Goal: Register for event/course: Register for event/course

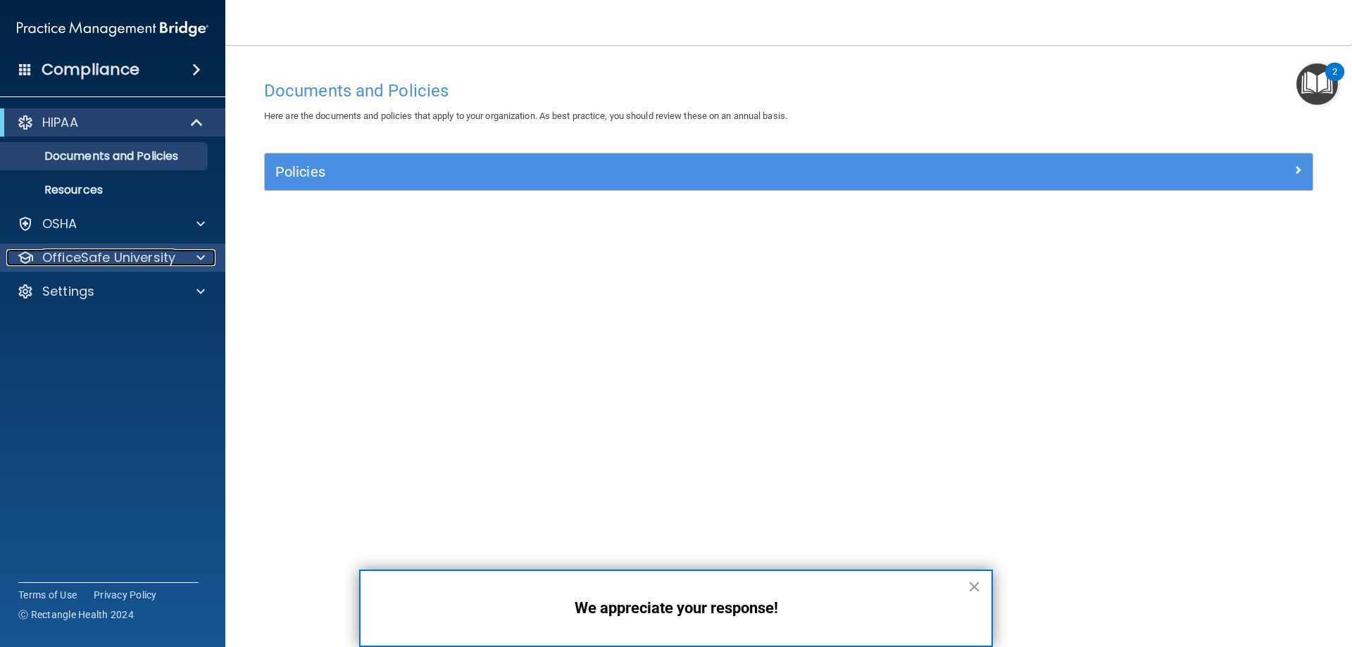
click at [65, 253] on p "OfficeSafe University" at bounding box center [108, 257] width 133 height 17
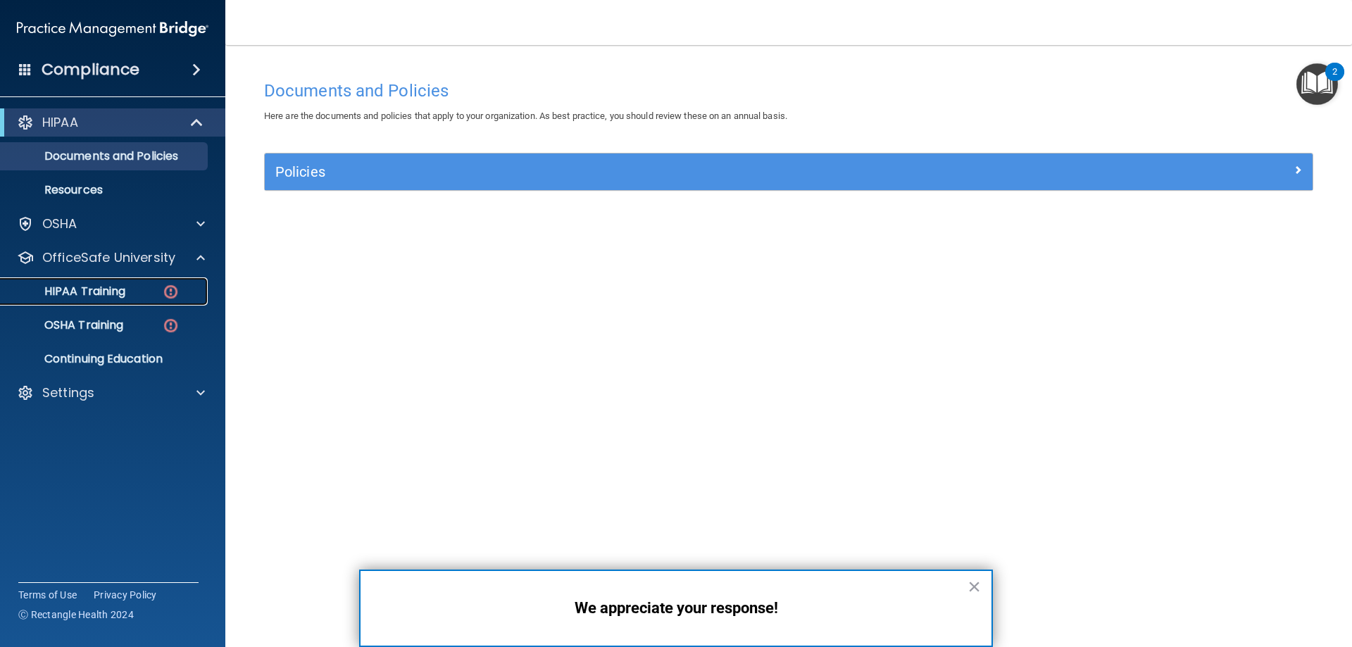
click at [77, 284] on p "HIPAA Training" at bounding box center [67, 291] width 116 height 14
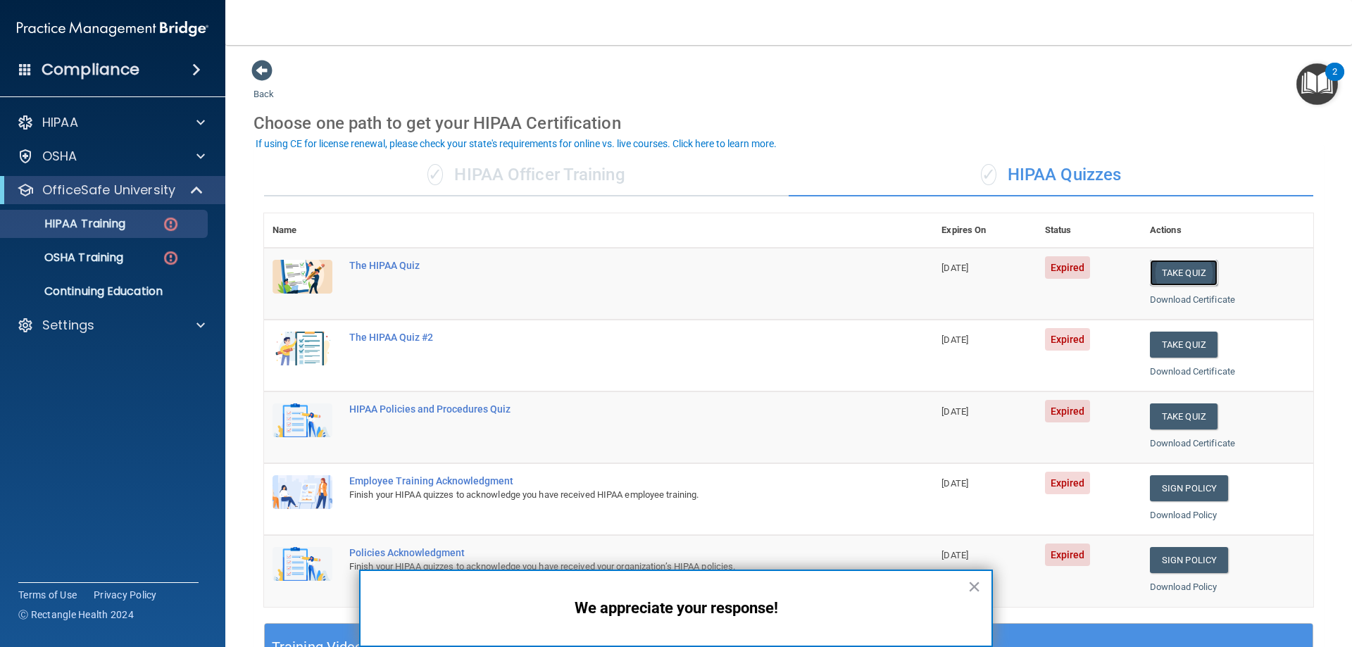
click at [1168, 266] on button "Take Quiz" at bounding box center [1184, 273] width 68 height 26
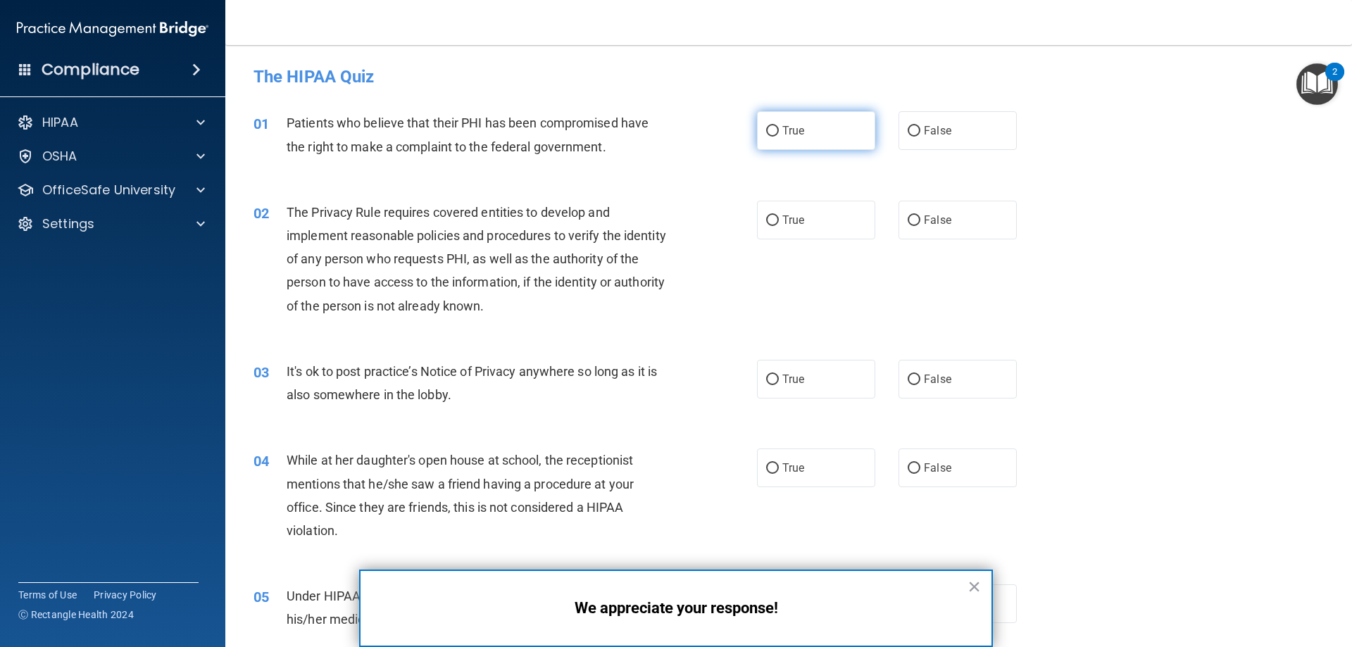
click at [766, 130] on input "True" at bounding box center [772, 131] width 13 height 11
radio input "true"
click at [767, 376] on input "True" at bounding box center [772, 380] width 13 height 11
radio input "true"
click at [907, 218] on input "False" at bounding box center [913, 220] width 13 height 11
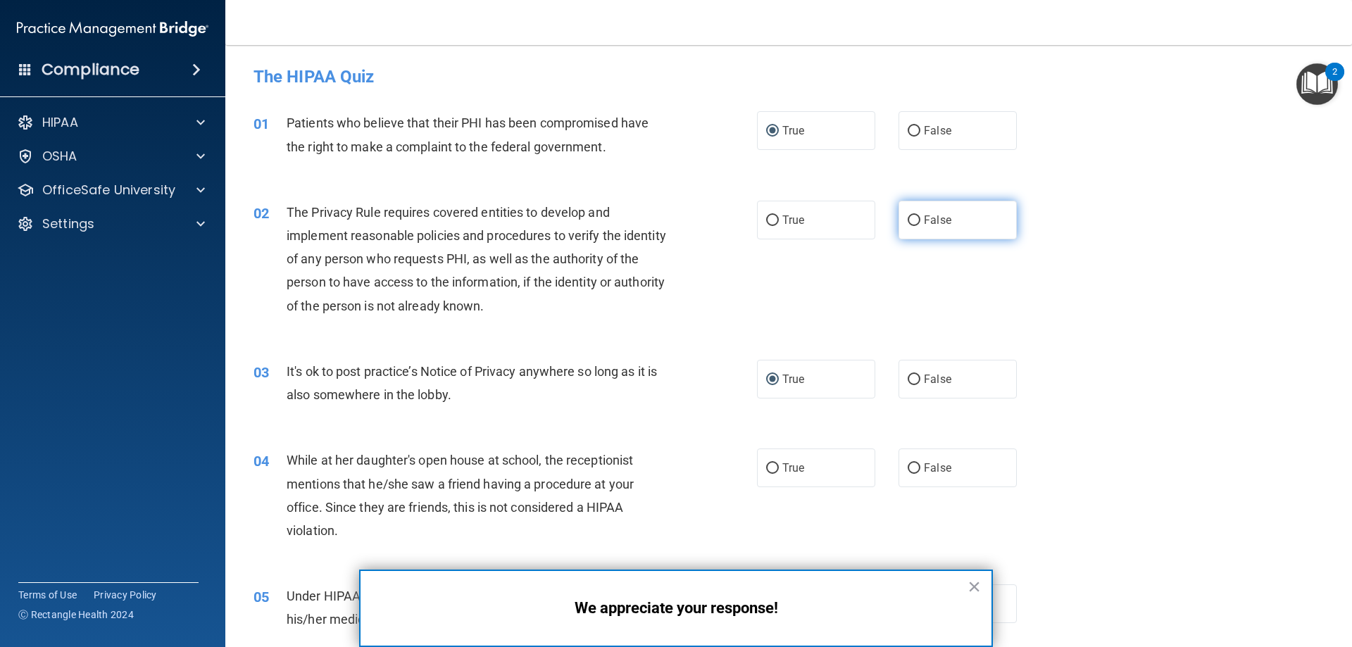
radio input "true"
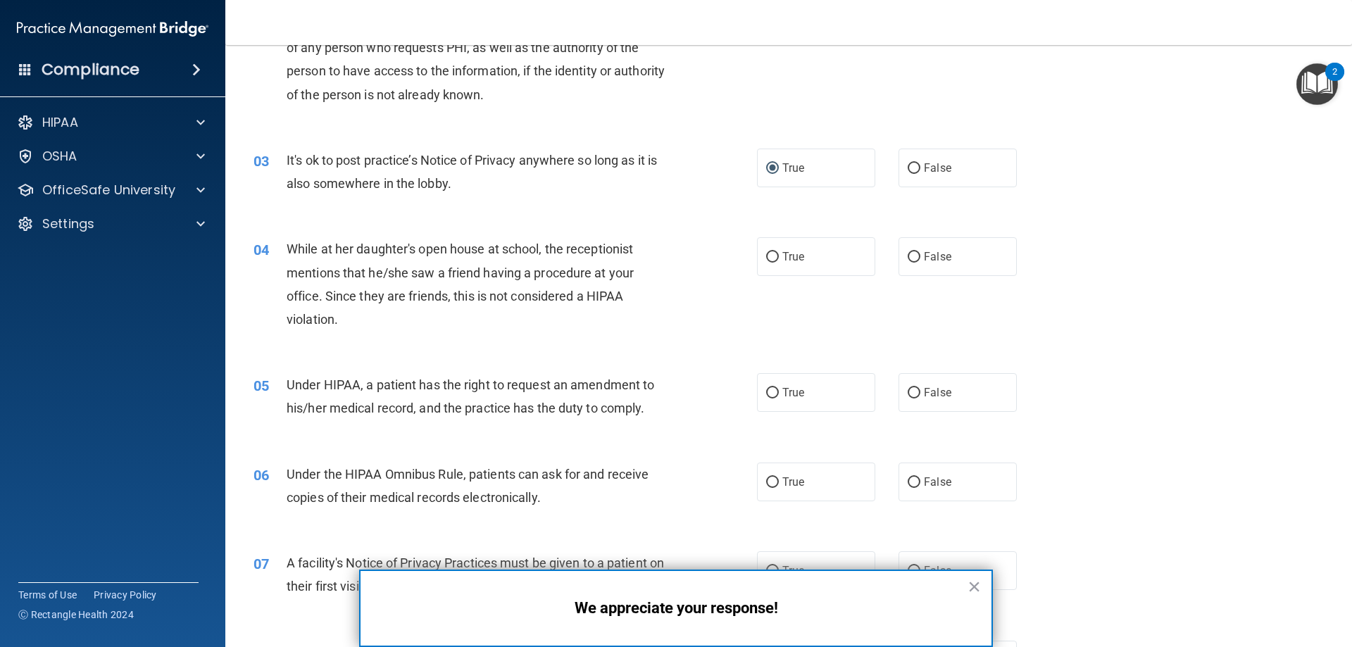
scroll to position [282, 0]
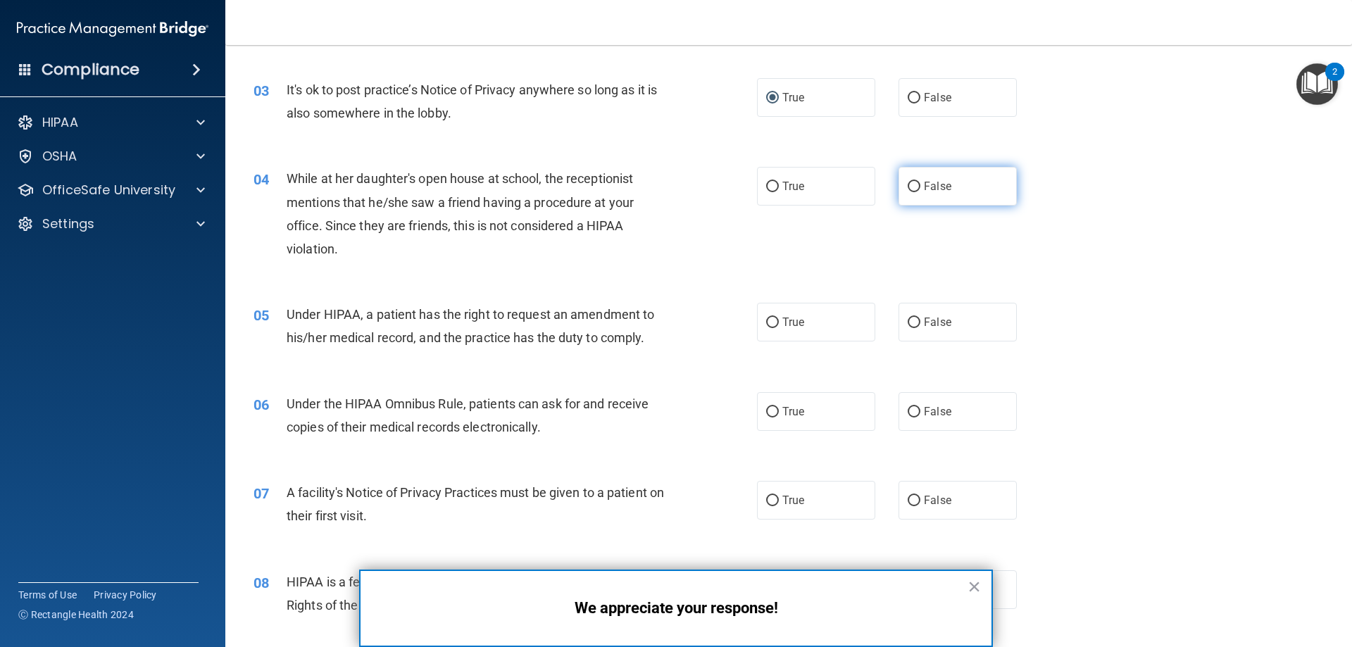
click at [907, 182] on input "False" at bounding box center [913, 187] width 13 height 11
radio input "true"
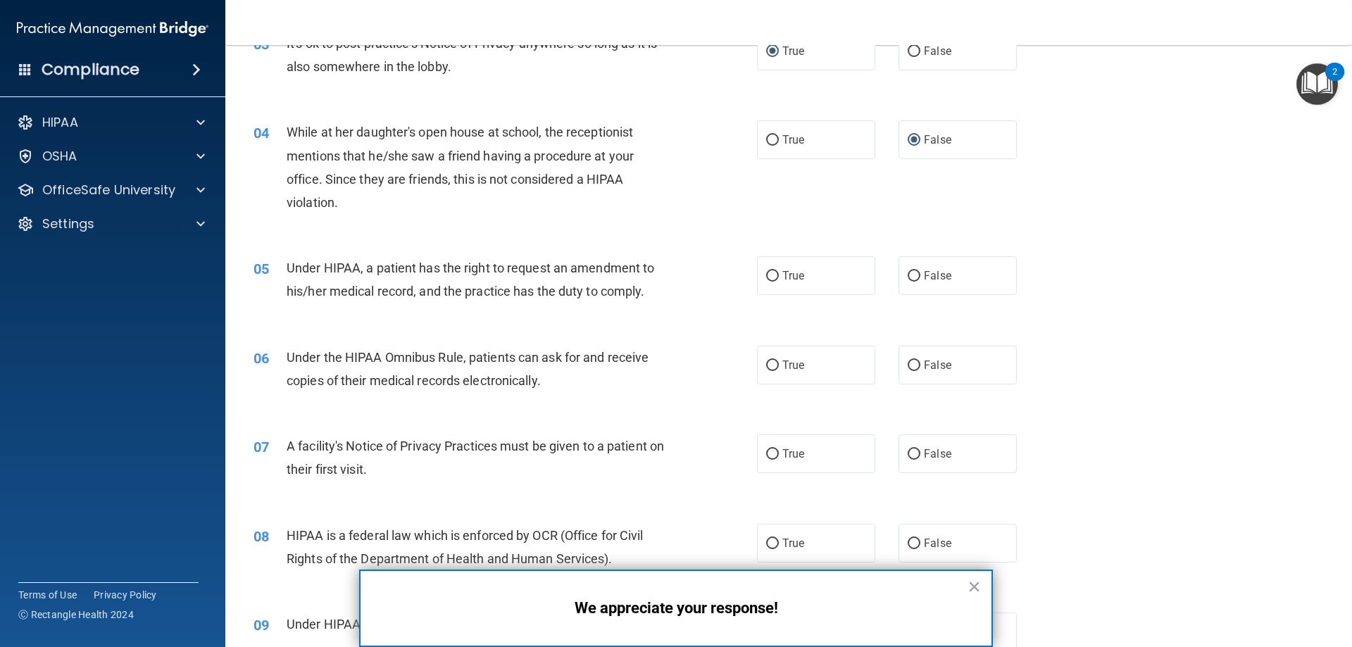
scroll to position [422, 0]
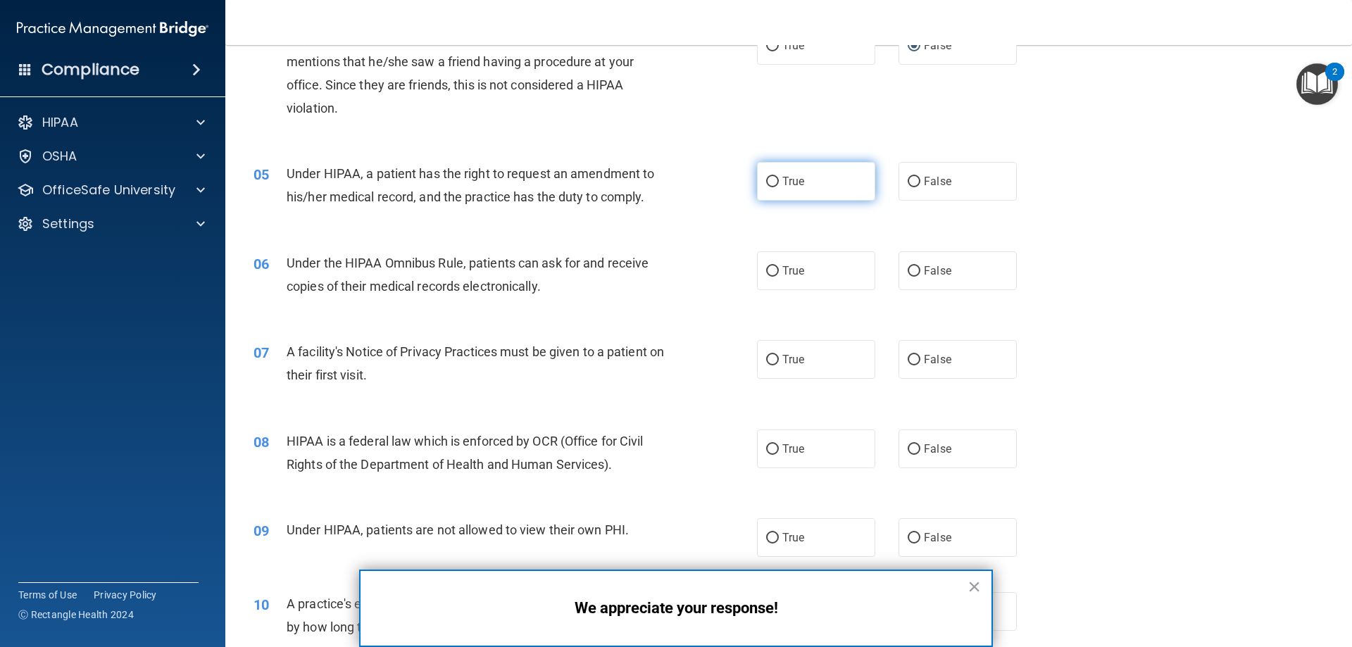
click at [769, 177] on input "True" at bounding box center [772, 182] width 13 height 11
radio input "true"
click at [766, 270] on input "True" at bounding box center [772, 271] width 13 height 11
radio input "true"
click at [766, 357] on input "True" at bounding box center [772, 360] width 13 height 11
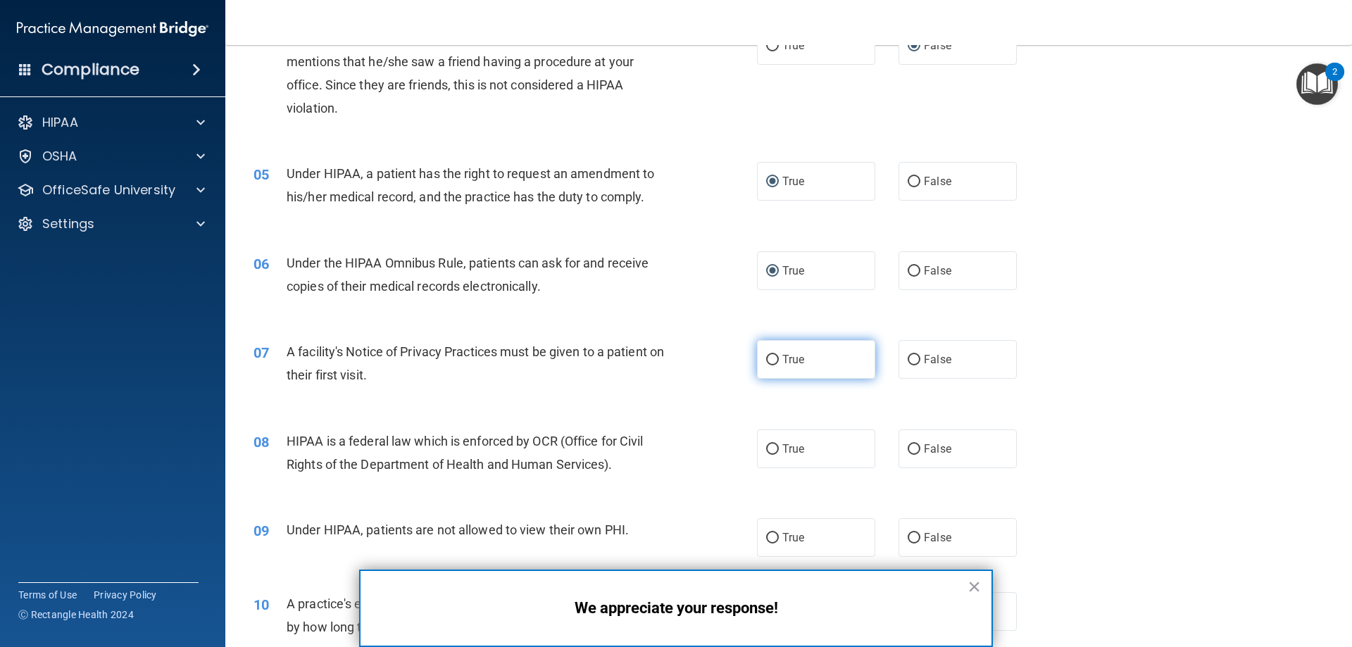
radio input "true"
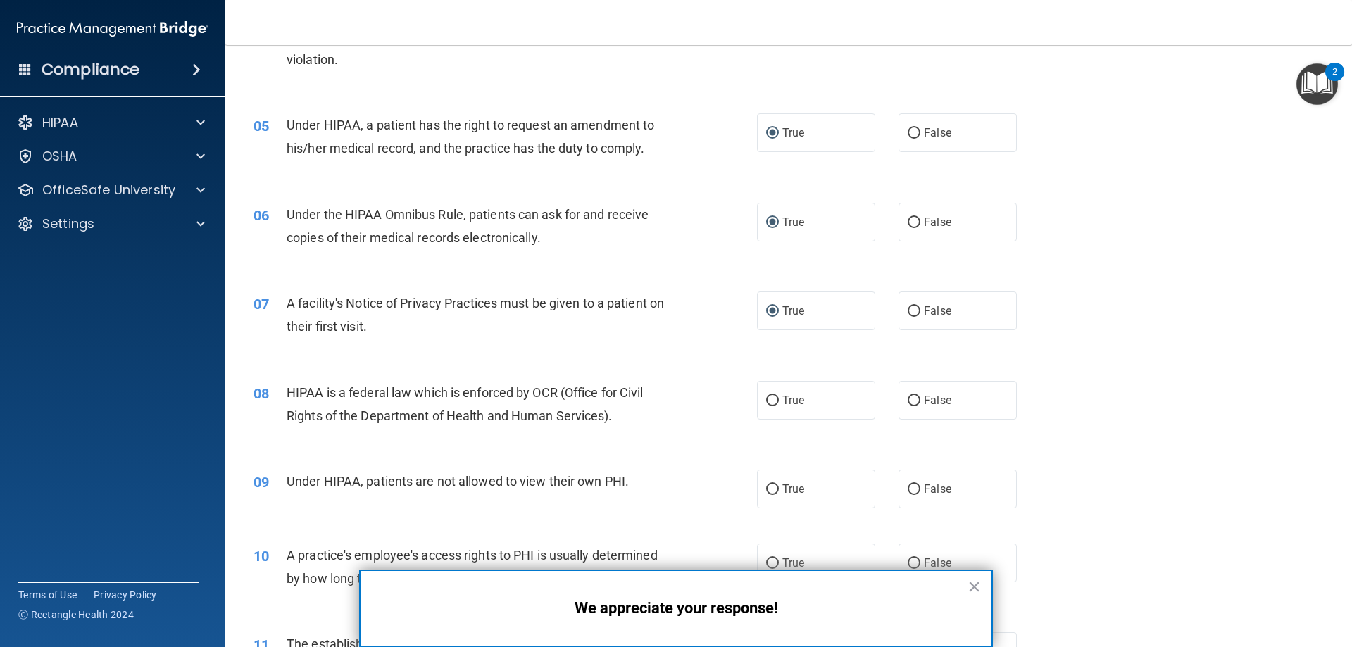
scroll to position [563, 0]
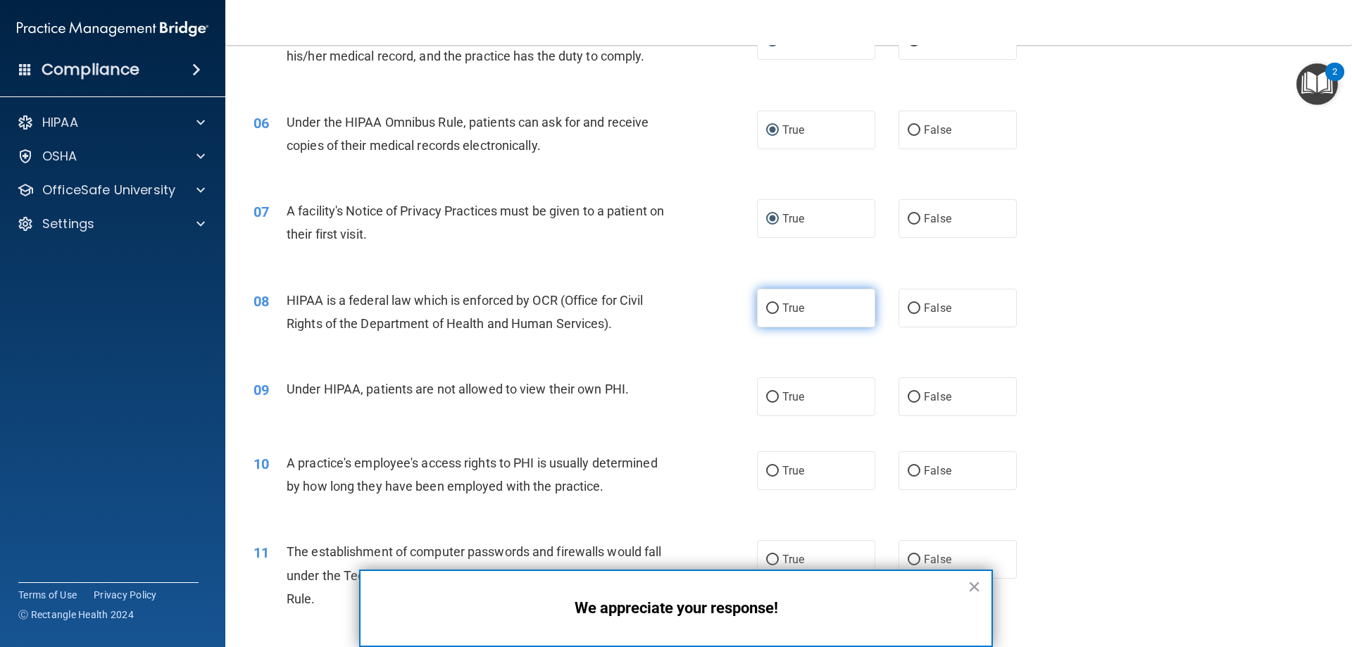
click at [766, 306] on input "True" at bounding box center [772, 308] width 13 height 11
radio input "true"
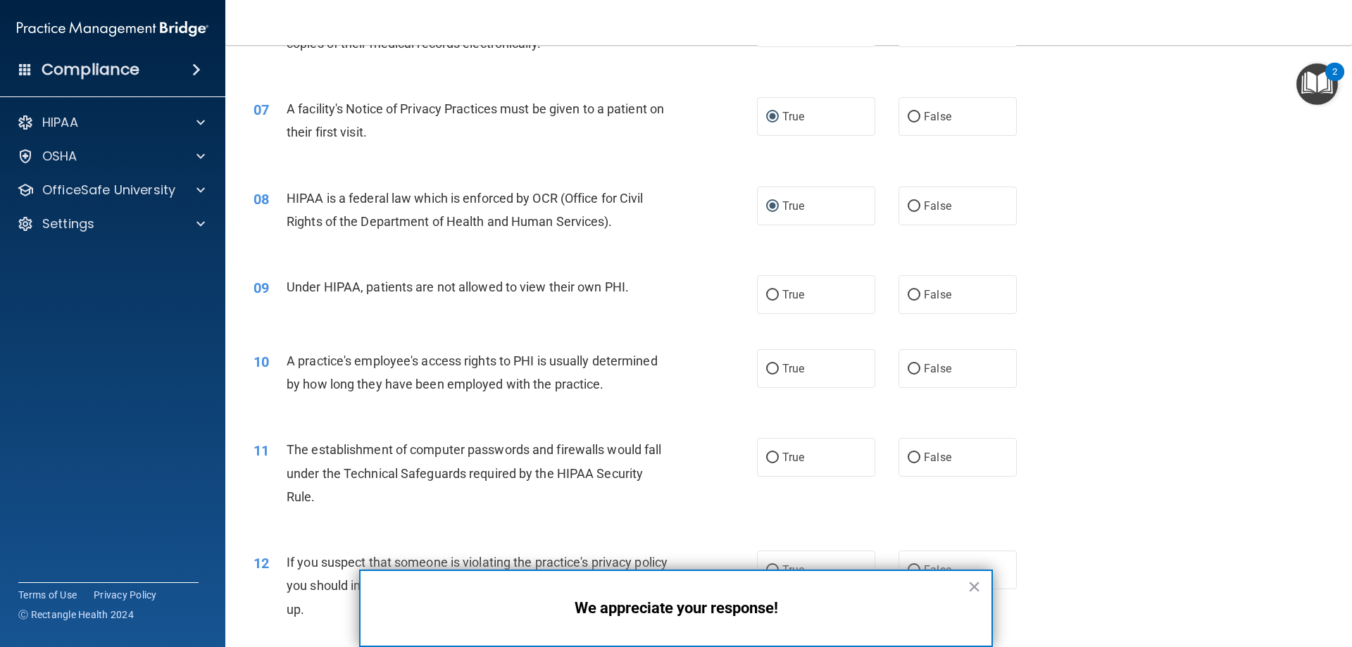
scroll to position [704, 0]
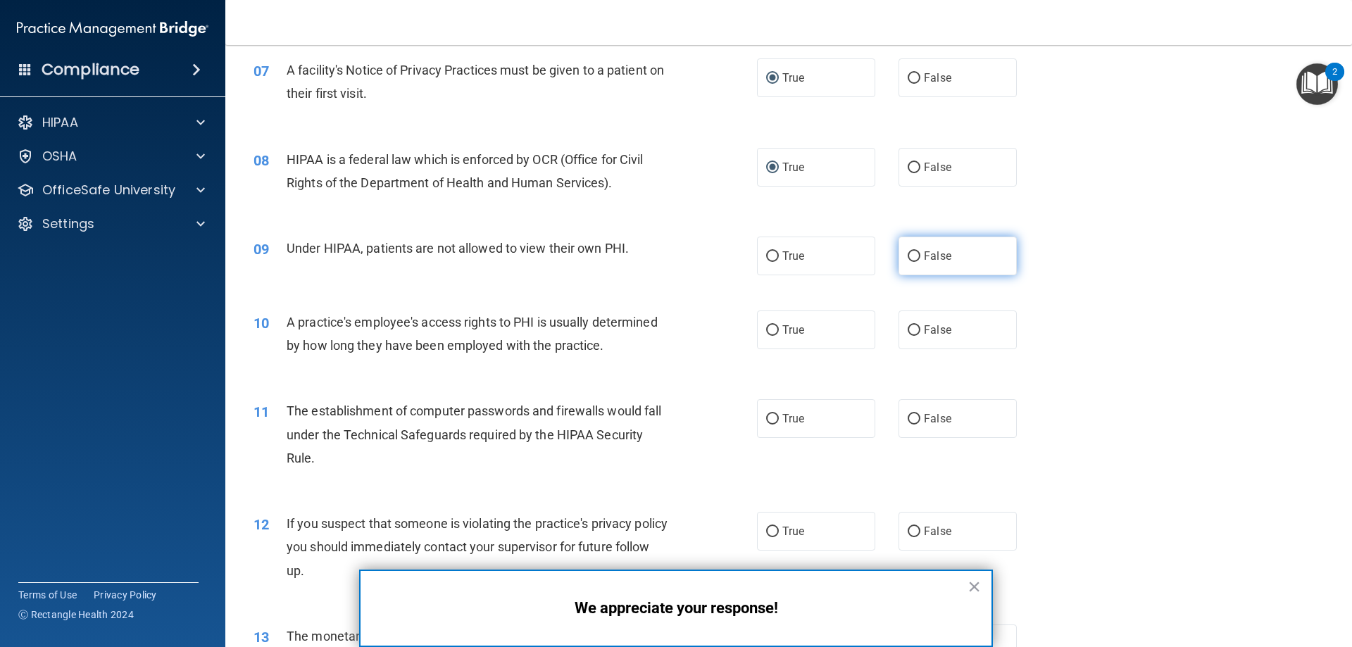
click at [907, 253] on input "False" at bounding box center [913, 256] width 13 height 11
radio input "true"
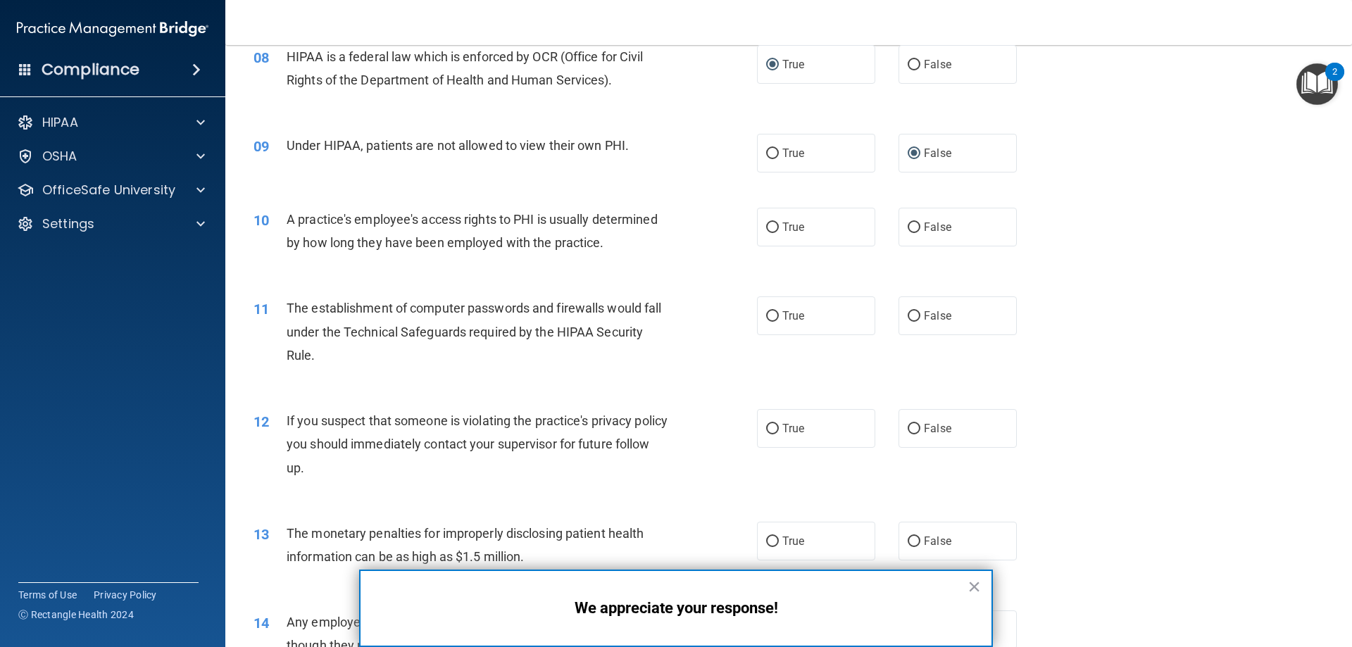
scroll to position [845, 0]
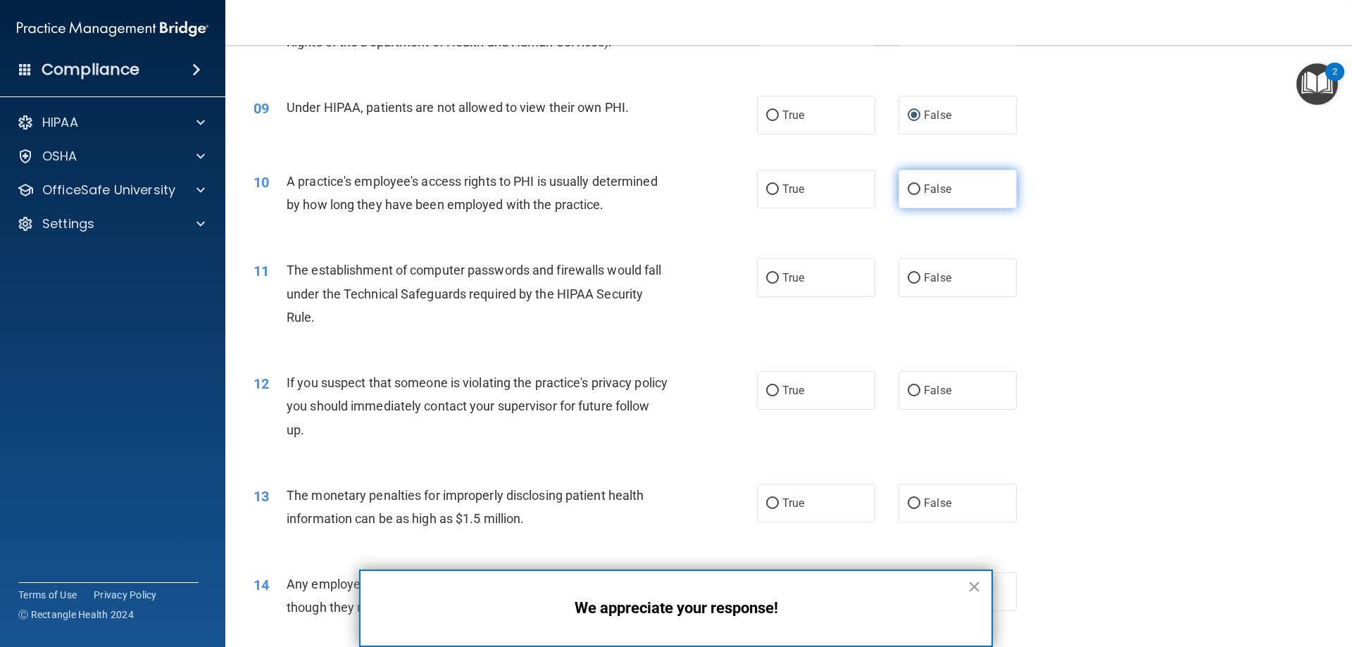
click at [907, 188] on input "False" at bounding box center [913, 189] width 13 height 11
radio input "true"
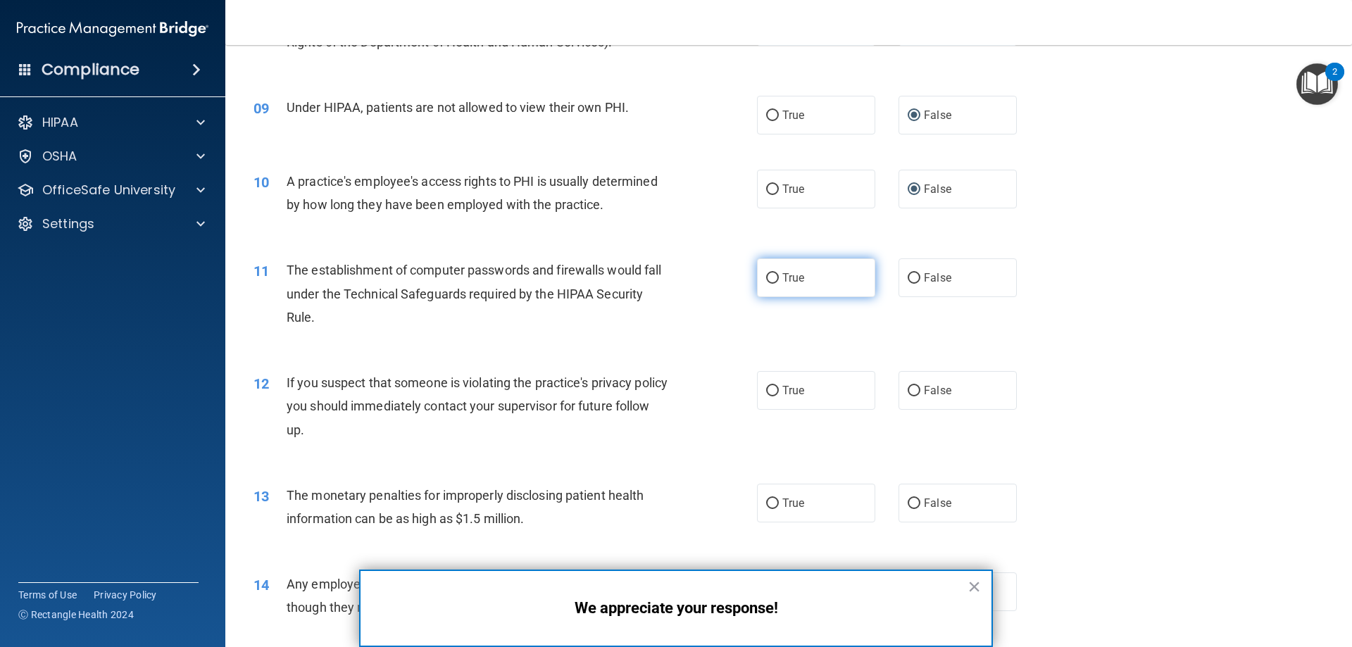
click at [766, 273] on input "True" at bounding box center [772, 278] width 13 height 11
radio input "true"
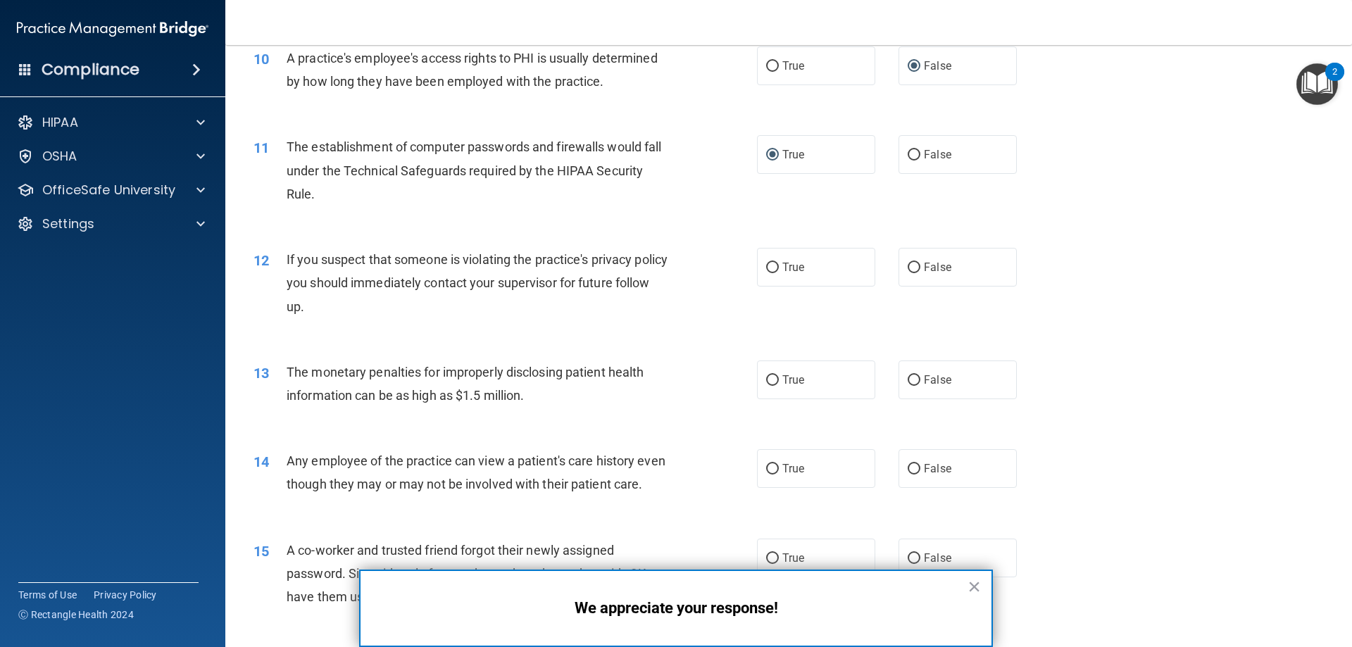
scroll to position [986, 0]
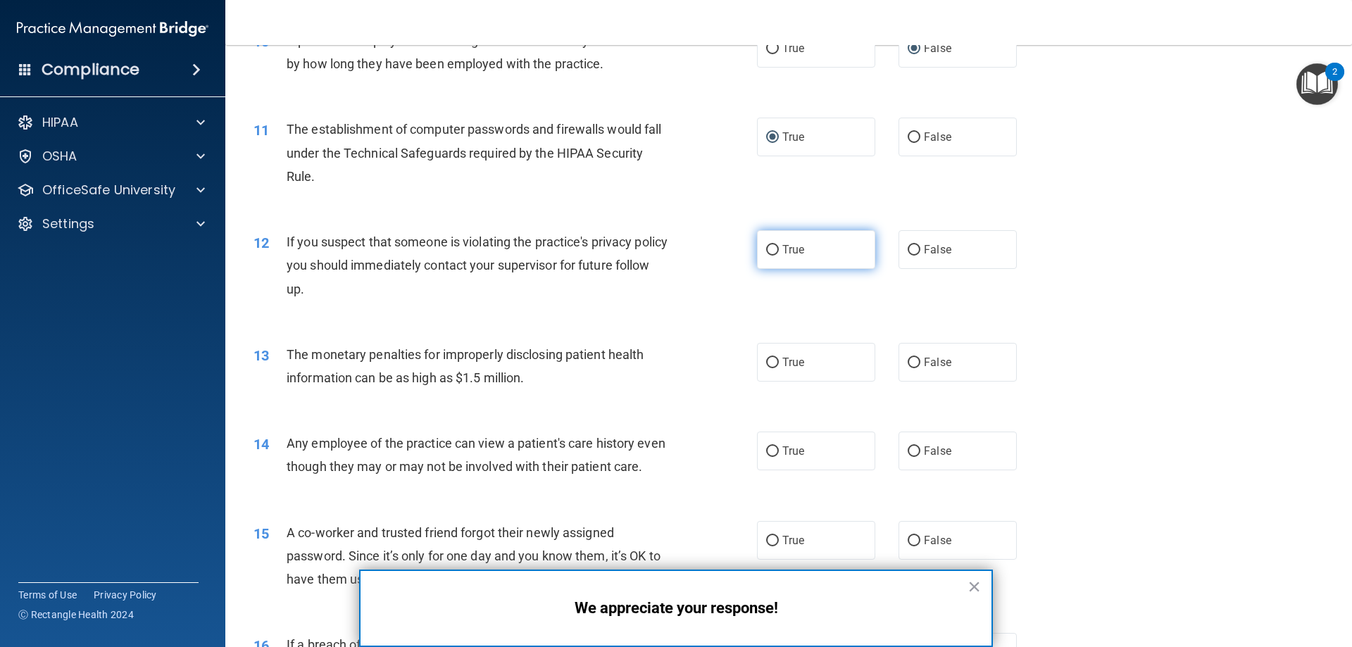
click at [769, 246] on input "True" at bounding box center [772, 250] width 13 height 11
radio input "true"
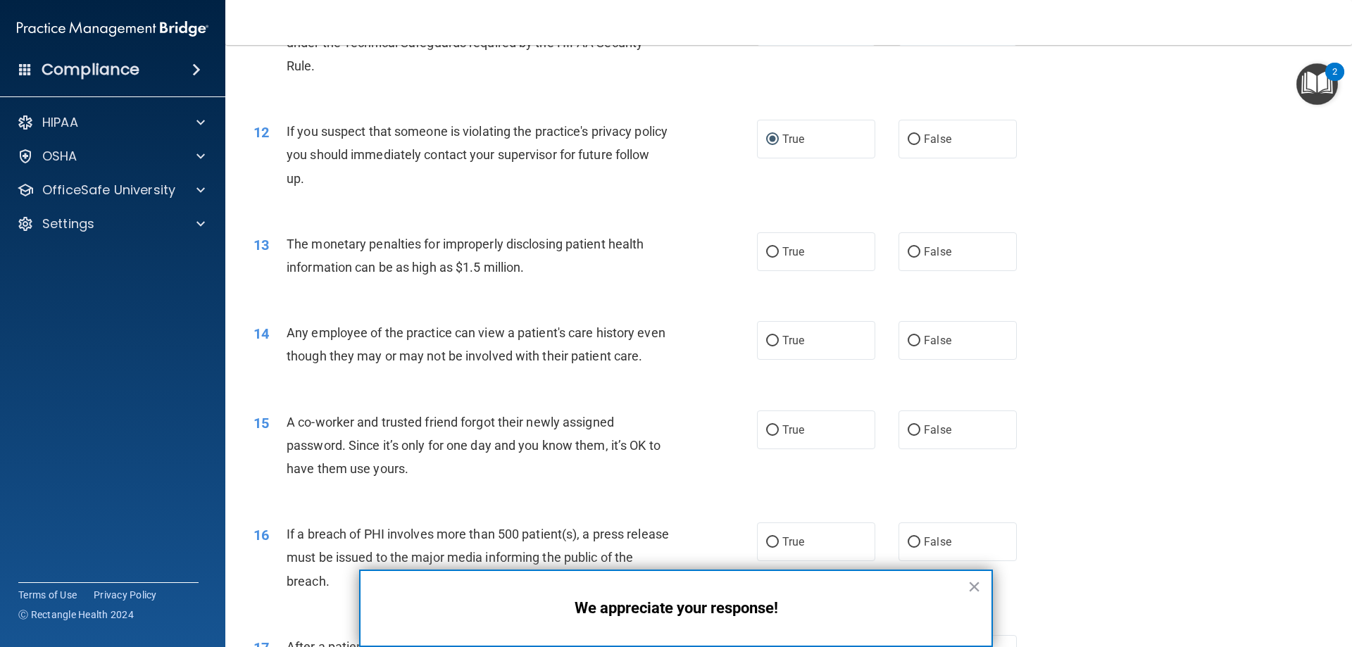
scroll to position [1126, 0]
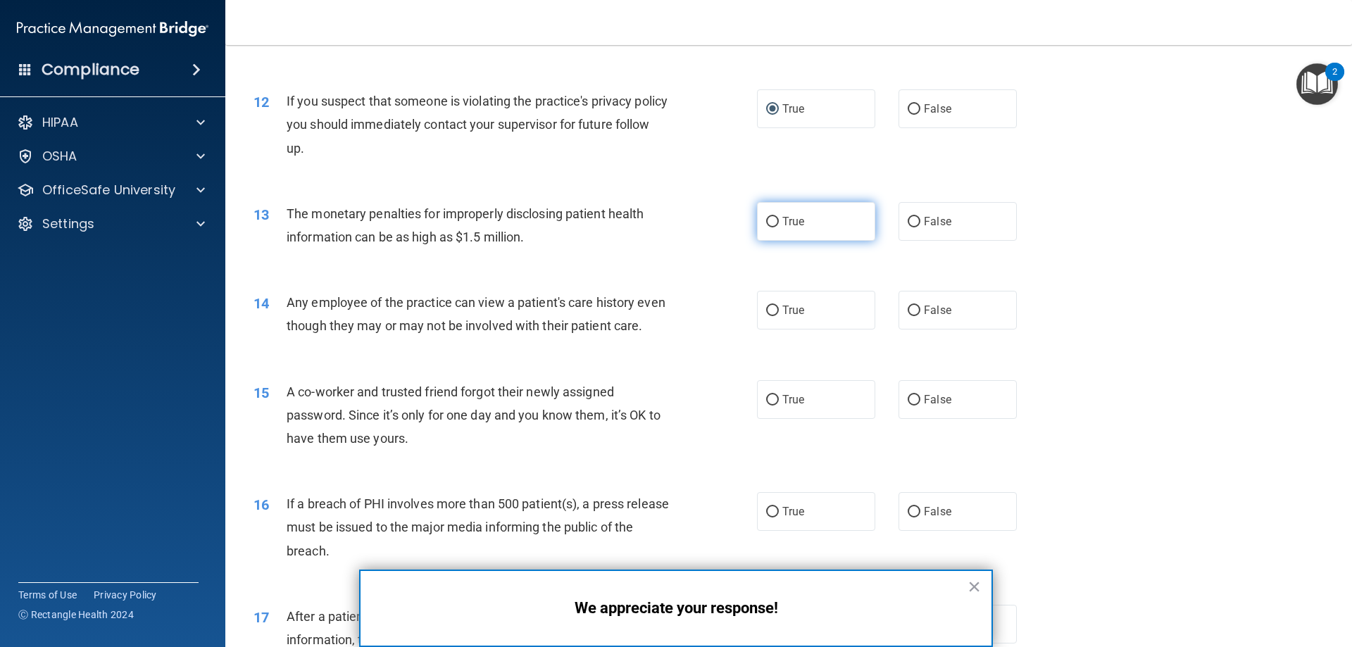
click at [768, 217] on input "True" at bounding box center [772, 222] width 13 height 11
radio input "true"
click at [912, 307] on input "False" at bounding box center [913, 311] width 13 height 11
radio input "true"
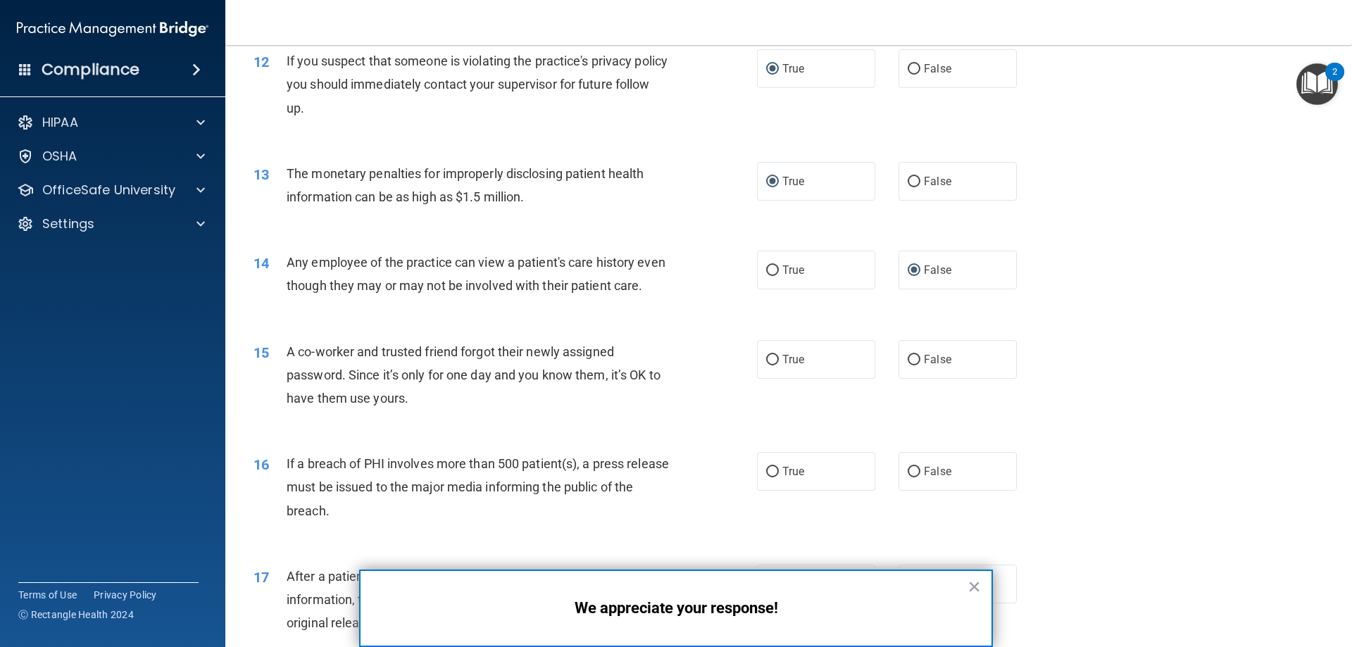
scroll to position [1267, 0]
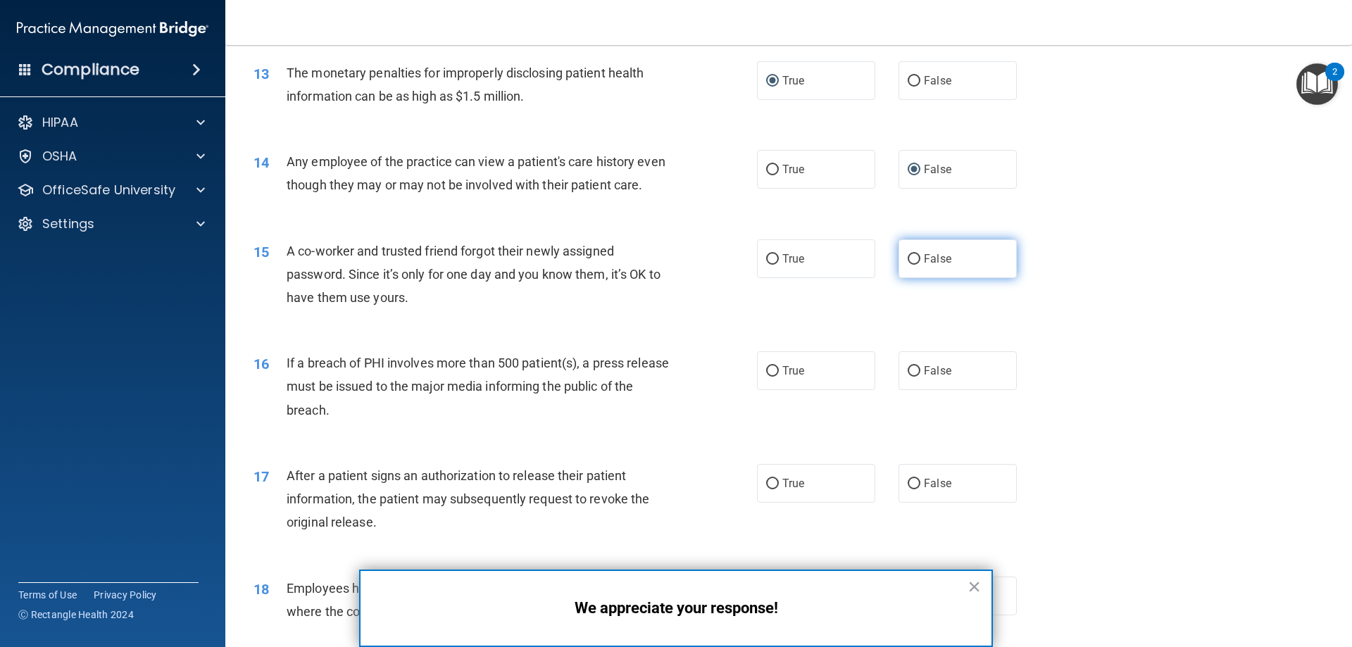
click at [907, 265] on input "False" at bounding box center [913, 259] width 13 height 11
radio input "true"
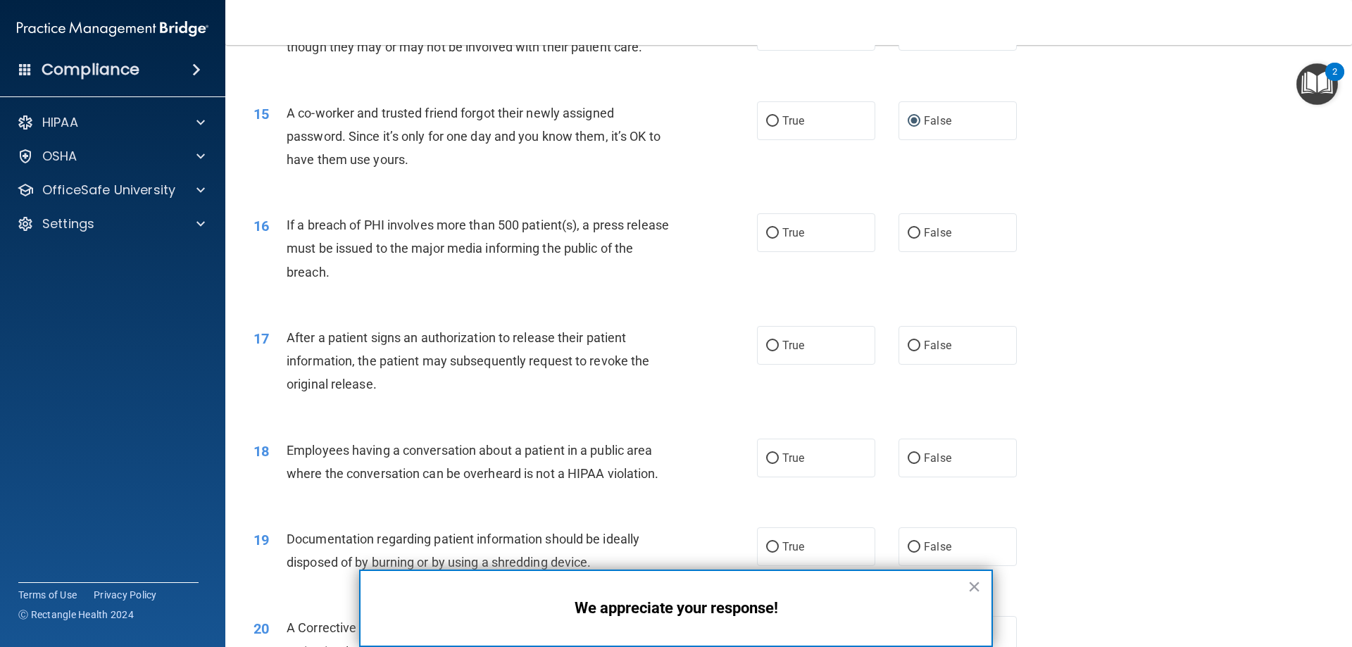
scroll to position [1408, 0]
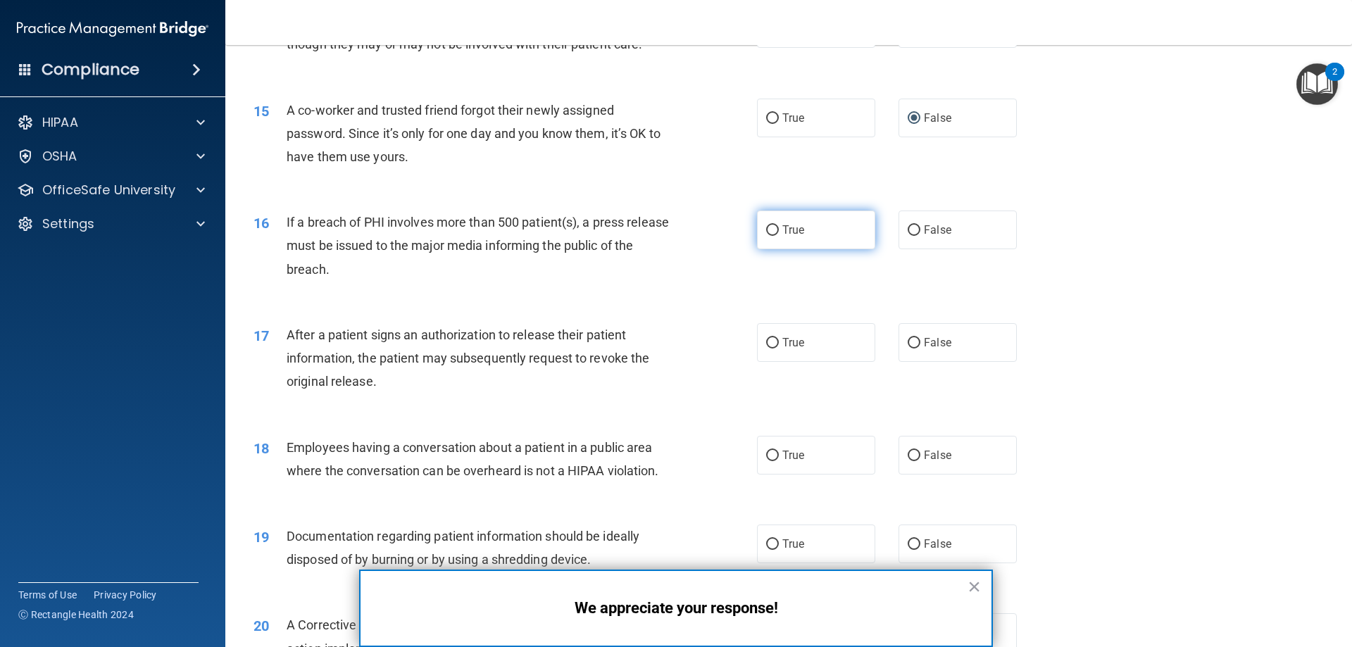
click at [768, 236] on input "True" at bounding box center [772, 230] width 13 height 11
radio input "true"
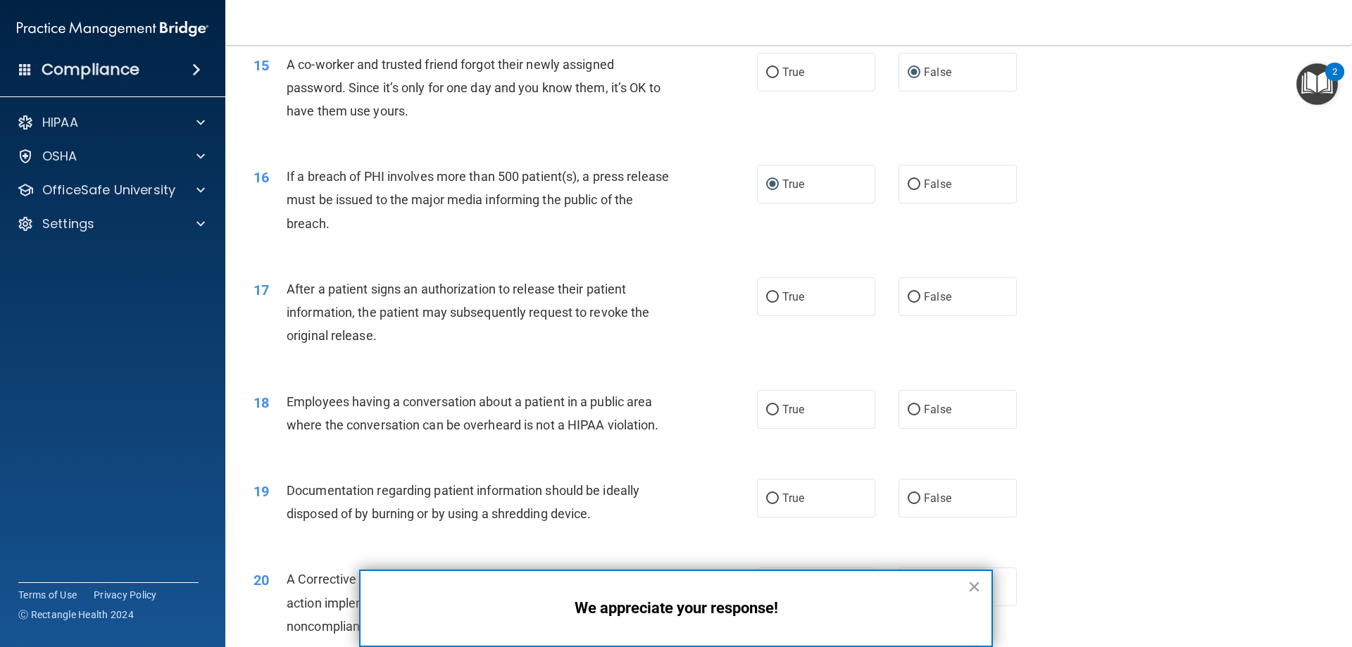
scroll to position [1478, 0]
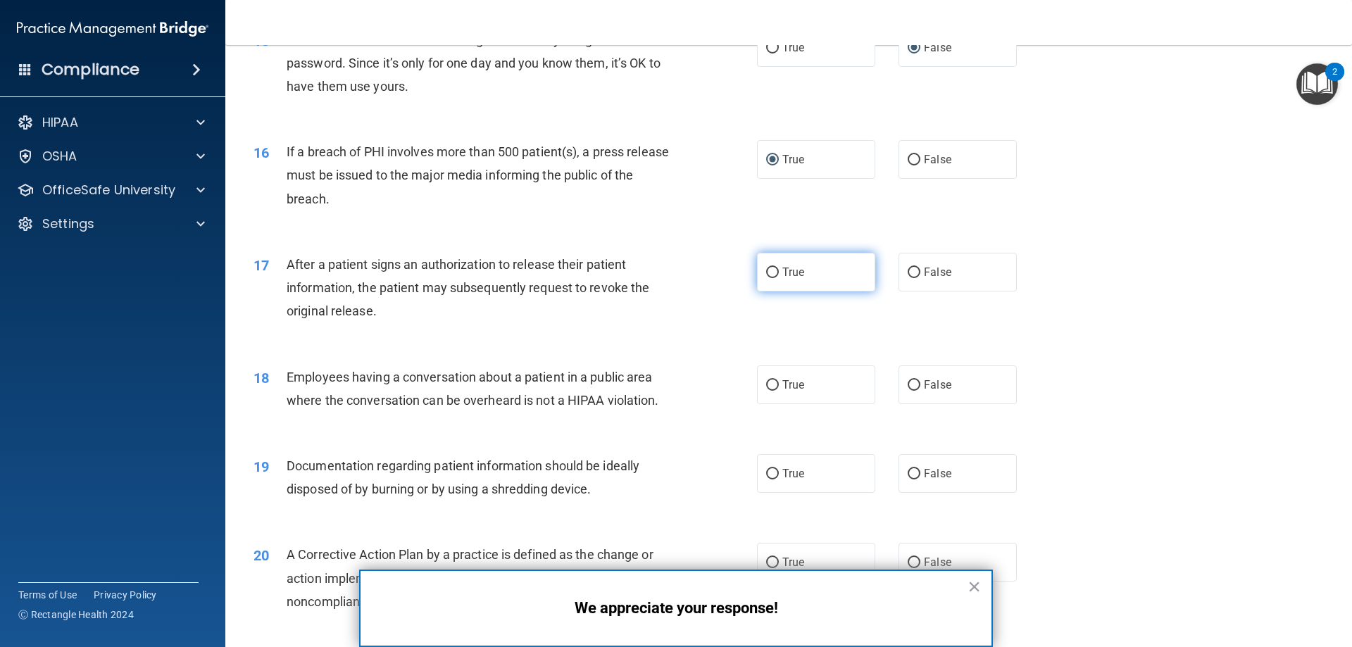
click at [769, 278] on input "True" at bounding box center [772, 273] width 13 height 11
radio input "true"
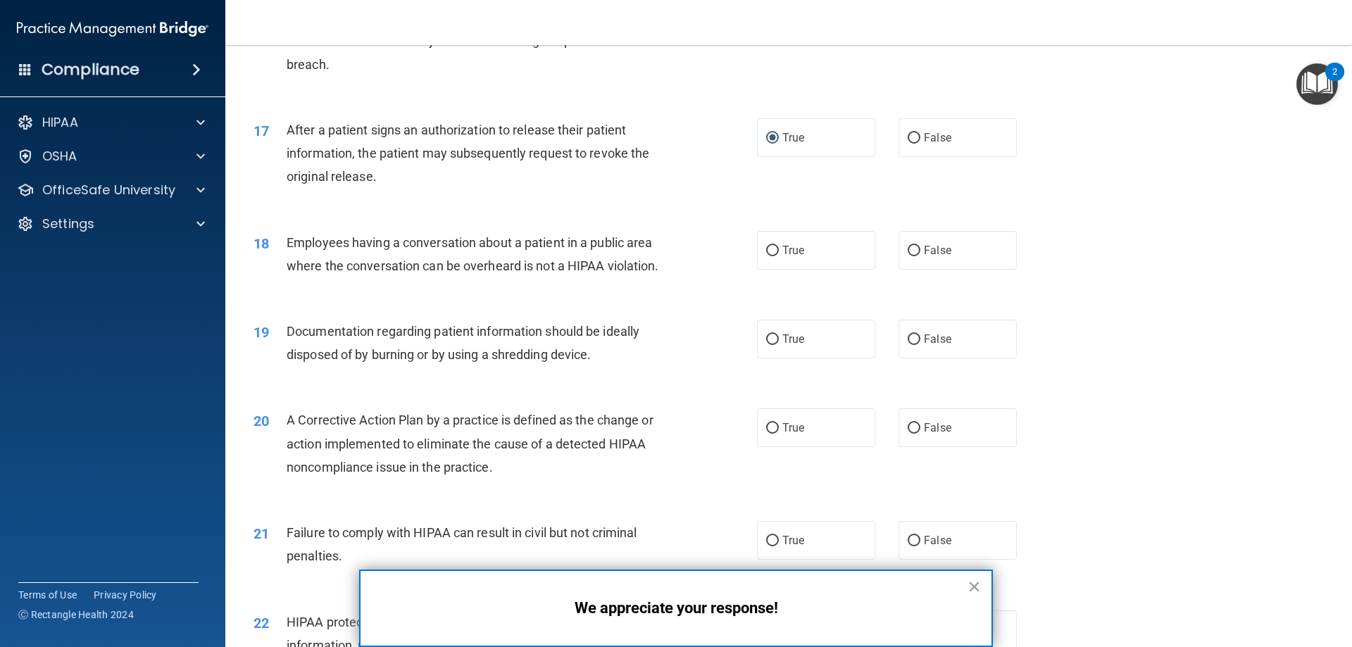
scroll to position [1619, 0]
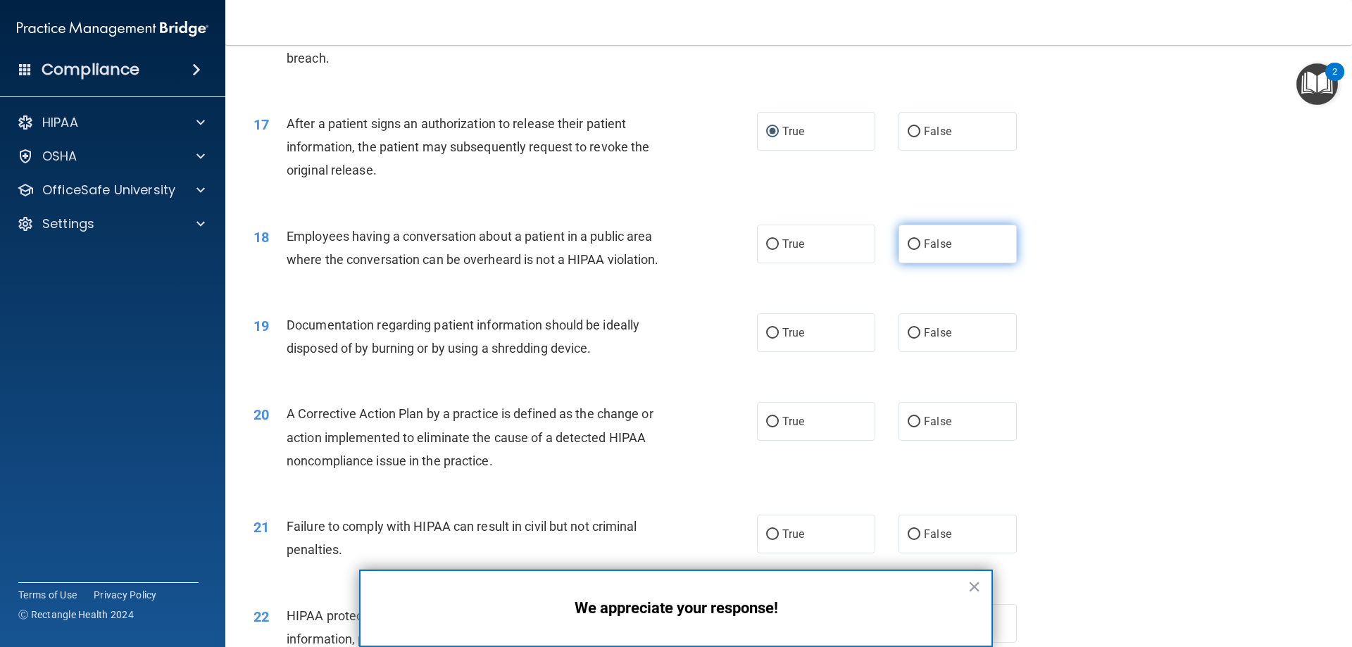
click at [907, 250] on input "False" at bounding box center [913, 244] width 13 height 11
radio input "true"
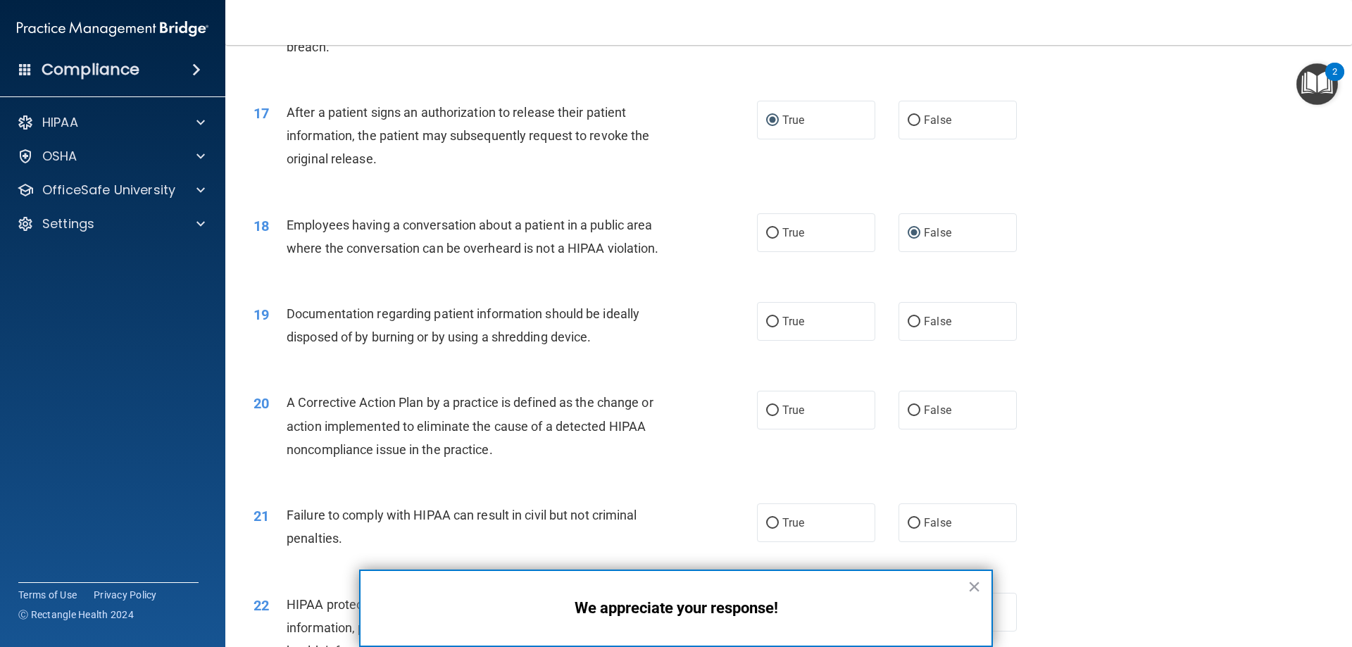
scroll to position [1629, 0]
click at [769, 329] on input "True" at bounding box center [772, 323] width 13 height 11
radio input "true"
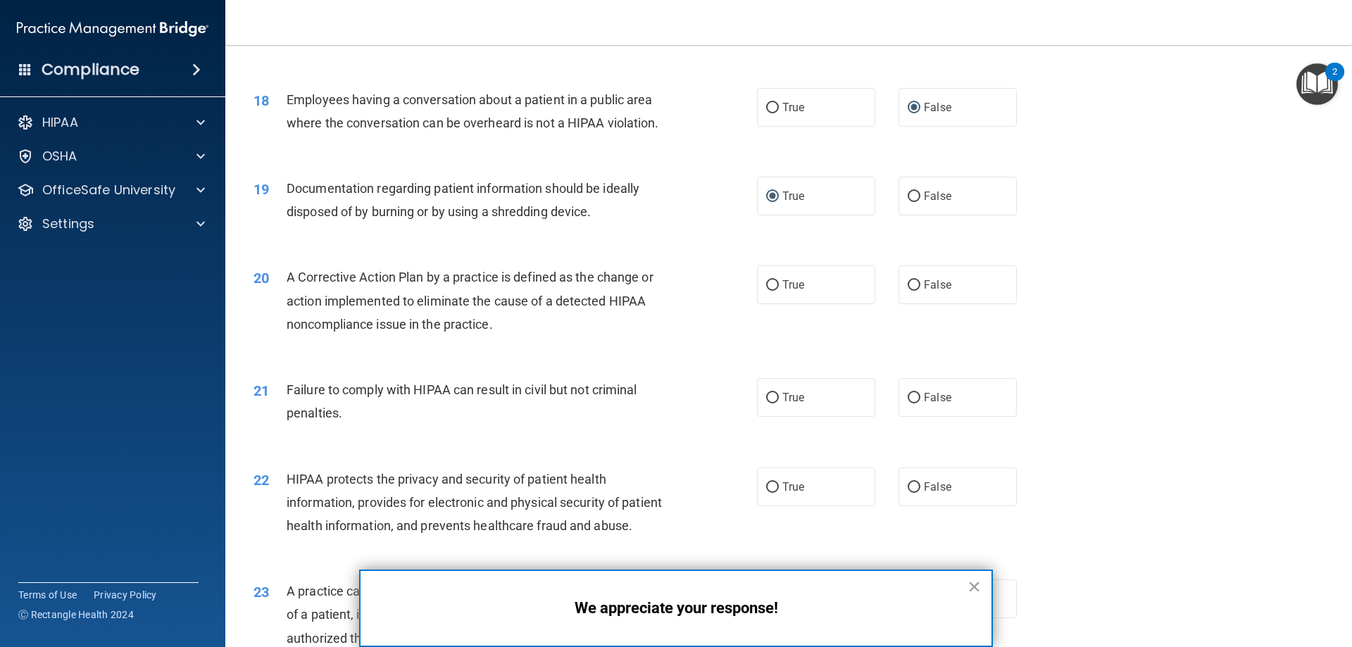
scroll to position [1840, 0]
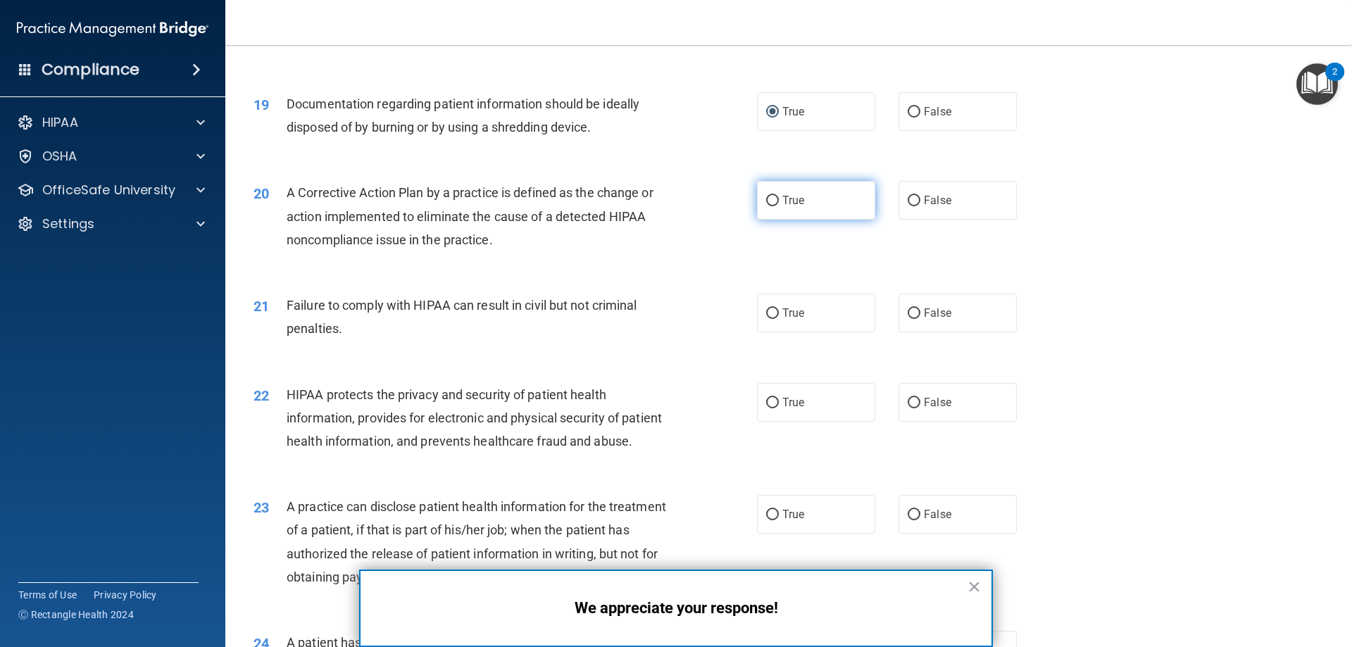
click at [767, 206] on input "True" at bounding box center [772, 201] width 13 height 11
radio input "true"
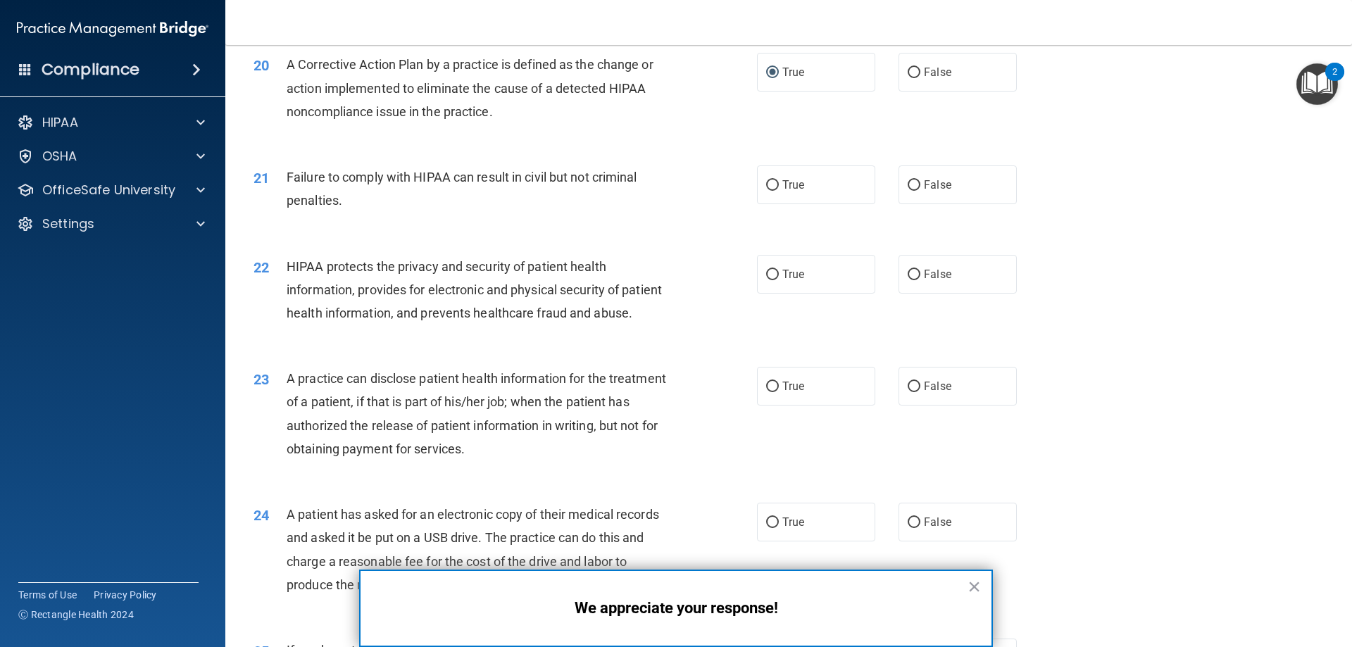
scroll to position [1981, 0]
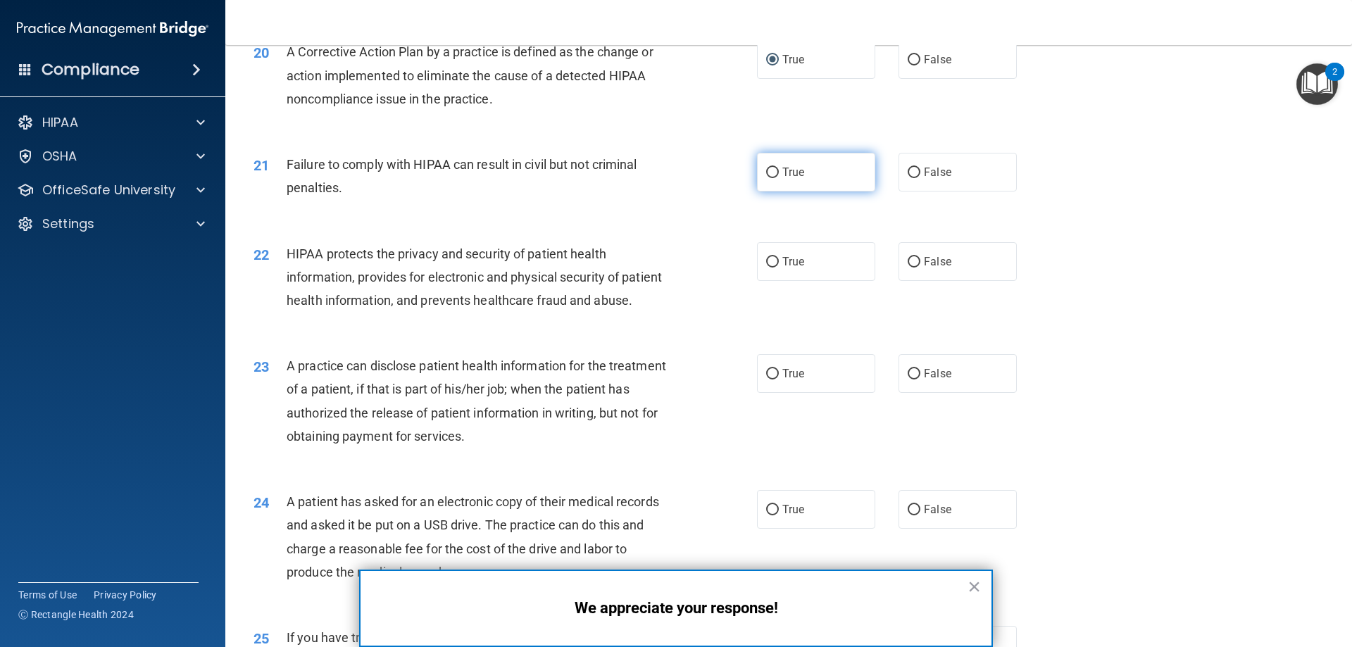
click at [768, 178] on input "True" at bounding box center [772, 173] width 13 height 11
radio input "true"
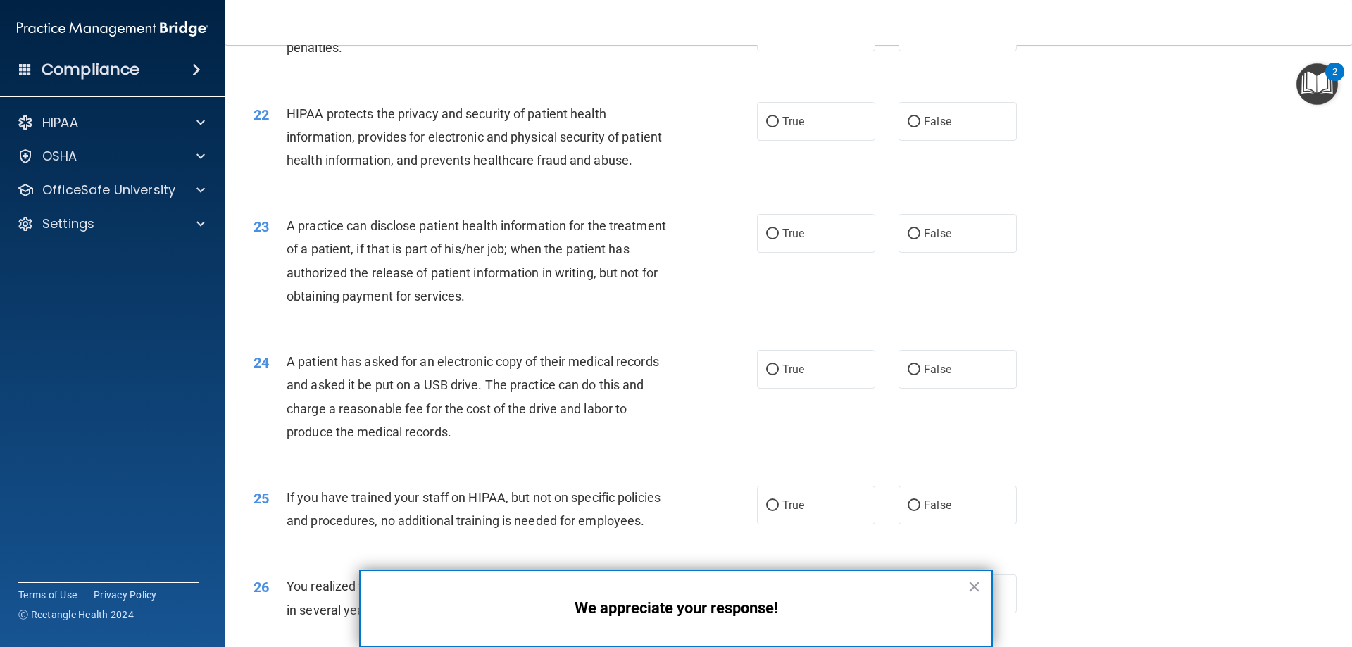
scroll to position [2122, 0]
click at [766, 127] on input "True" at bounding box center [772, 121] width 13 height 11
radio input "true"
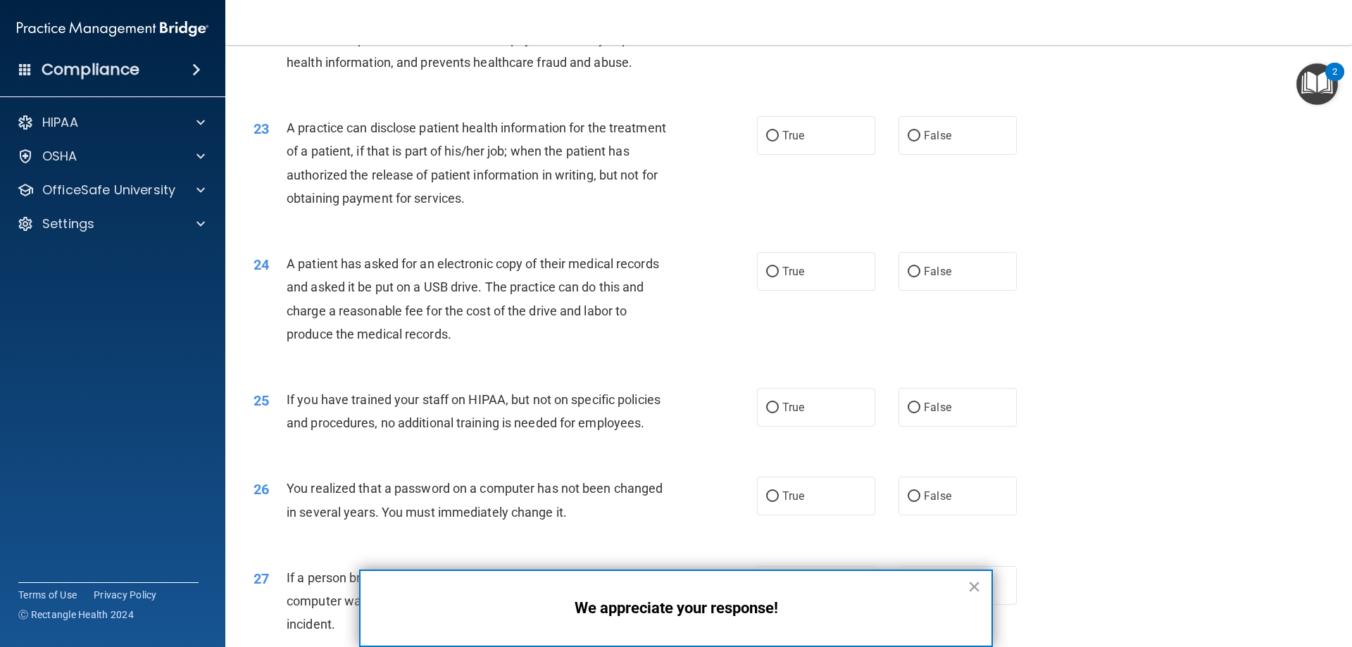
scroll to position [2263, 0]
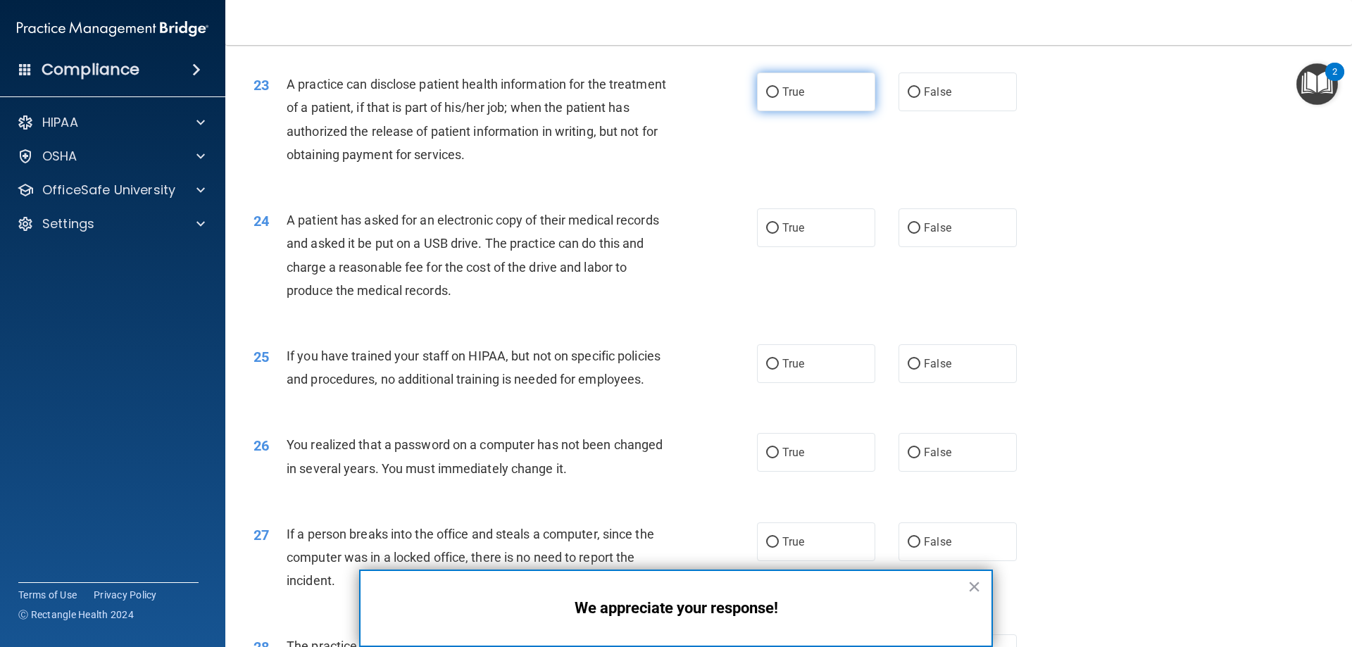
click at [767, 98] on input "True" at bounding box center [772, 92] width 13 height 11
radio input "true"
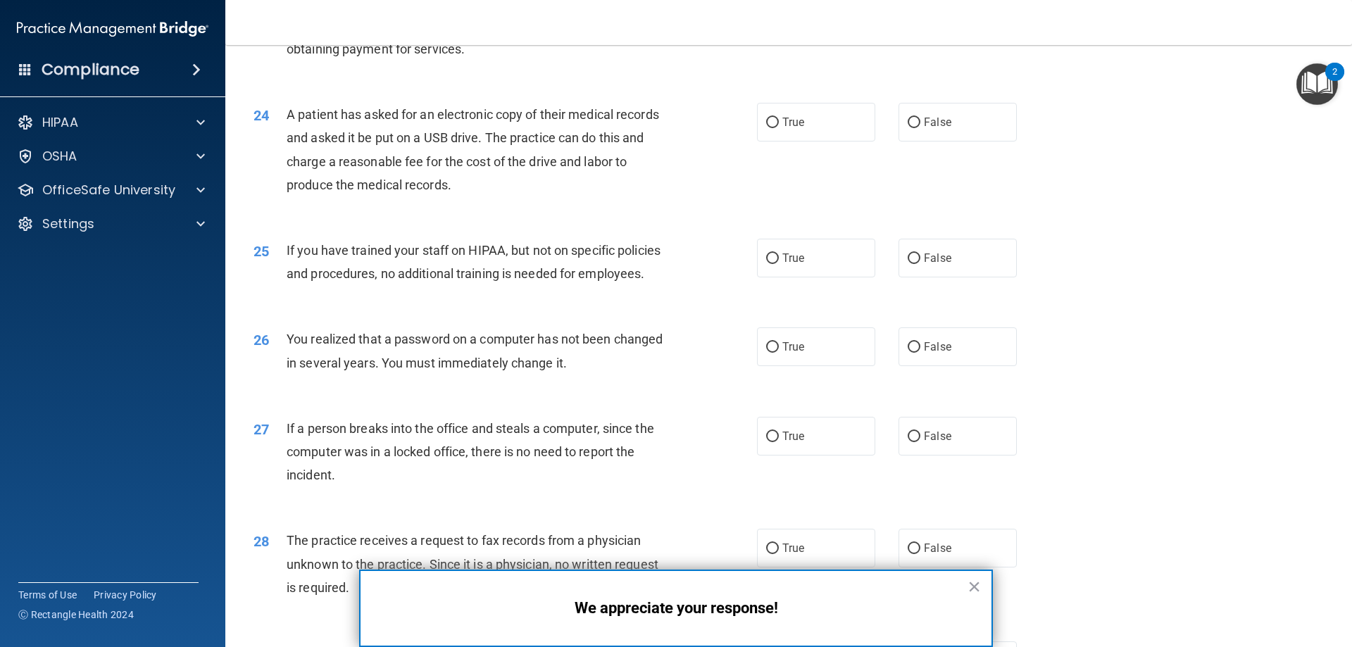
scroll to position [2403, 0]
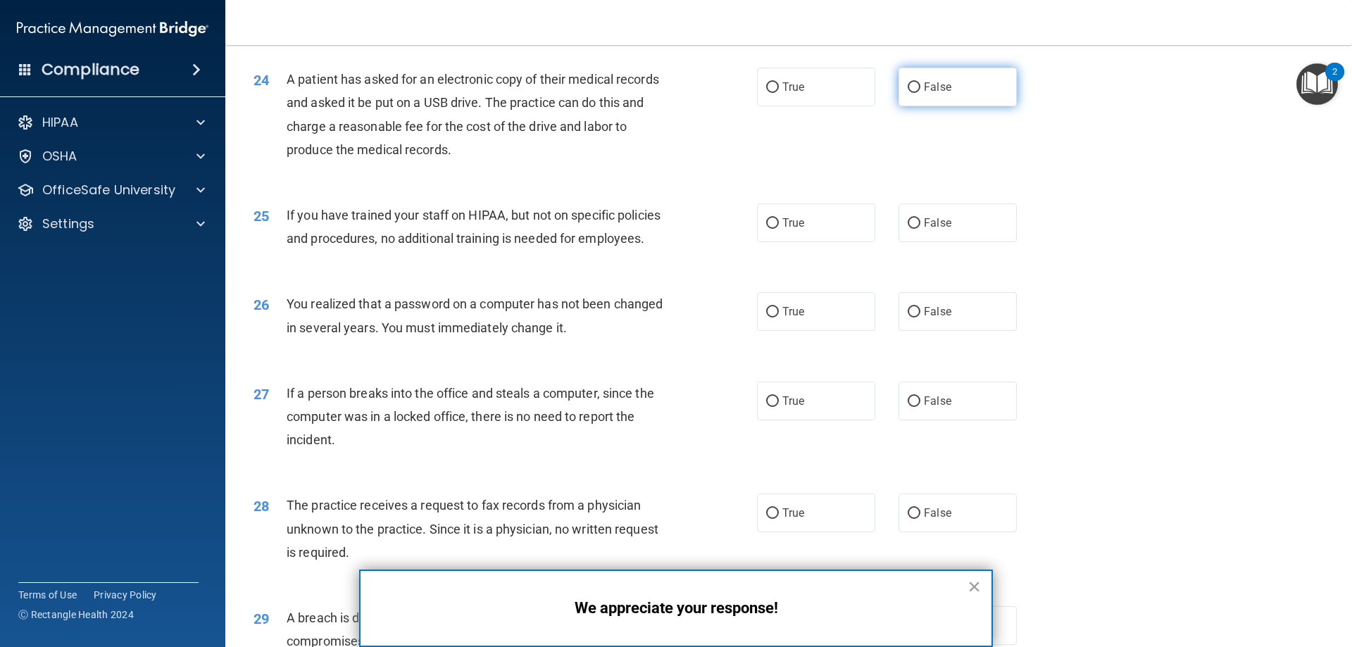
click at [907, 93] on input "False" at bounding box center [913, 87] width 13 height 11
radio input "true"
click at [910, 229] on input "False" at bounding box center [913, 223] width 13 height 11
radio input "true"
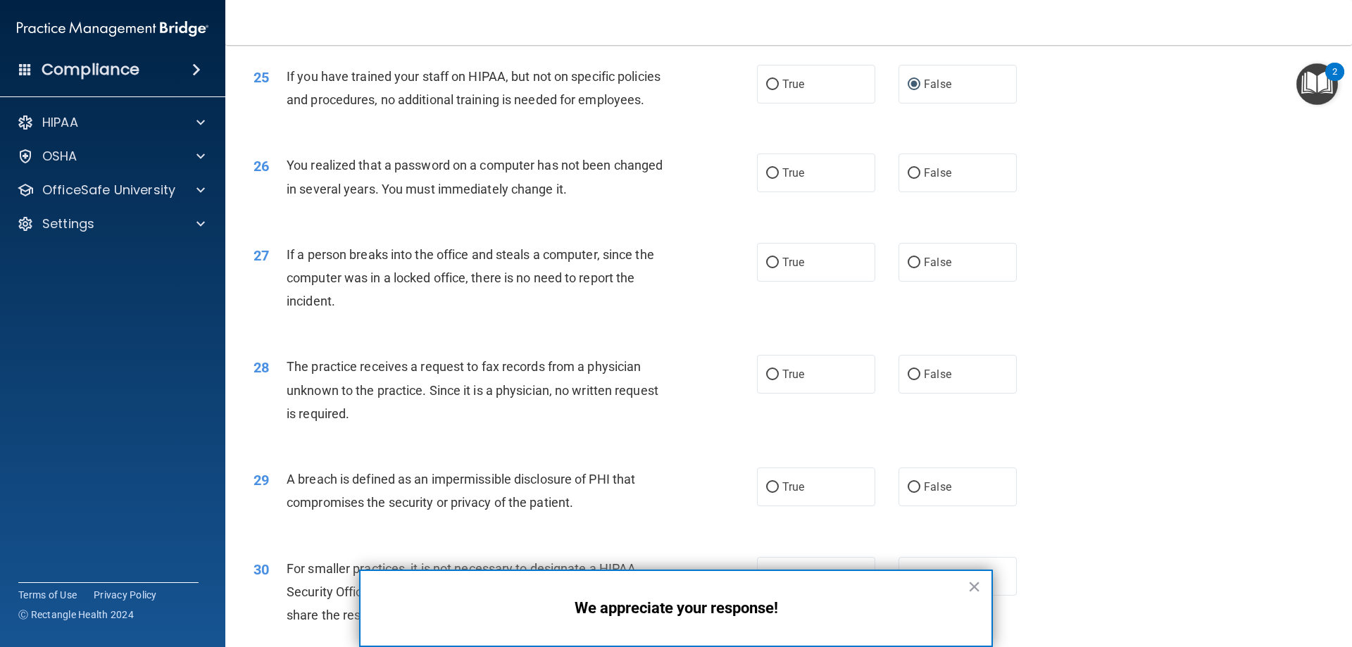
scroll to position [2544, 0]
click at [767, 177] on input "True" at bounding box center [772, 171] width 13 height 11
radio input "true"
drag, startPoint x: 903, startPoint y: 303, endPoint x: 850, endPoint y: 338, distance: 64.0
click at [907, 266] on input "False" at bounding box center [913, 261] width 13 height 11
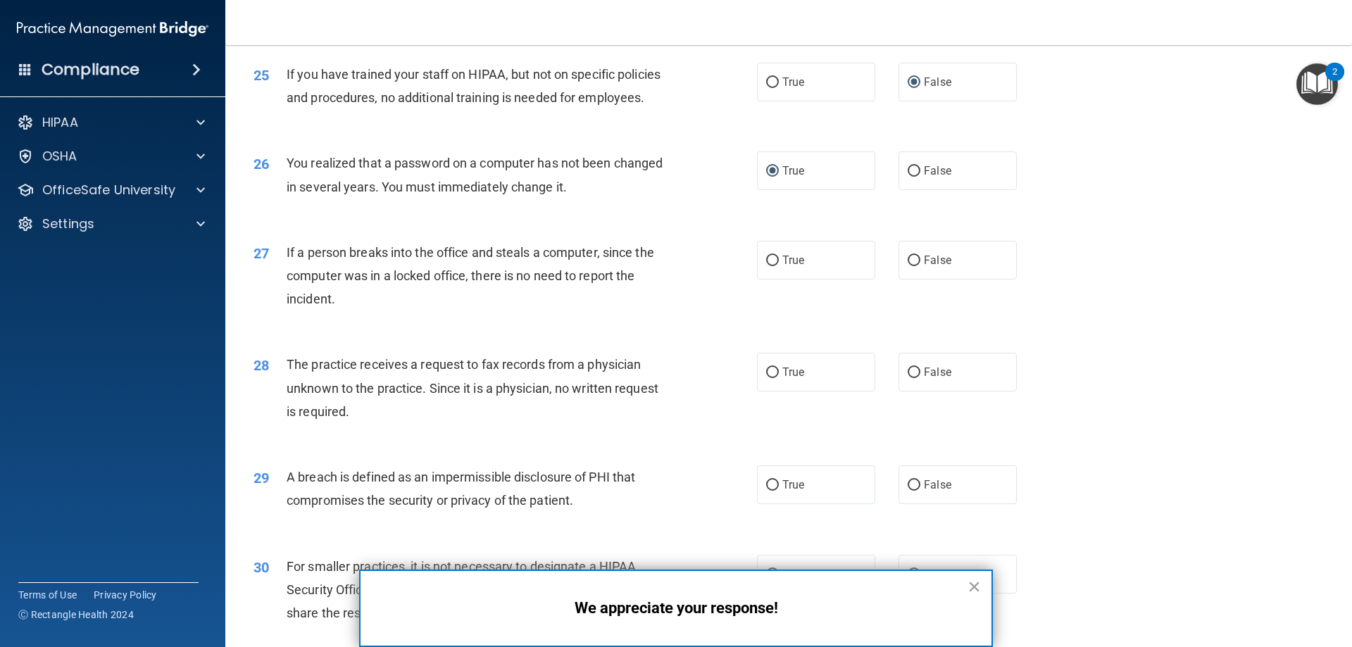
radio input "true"
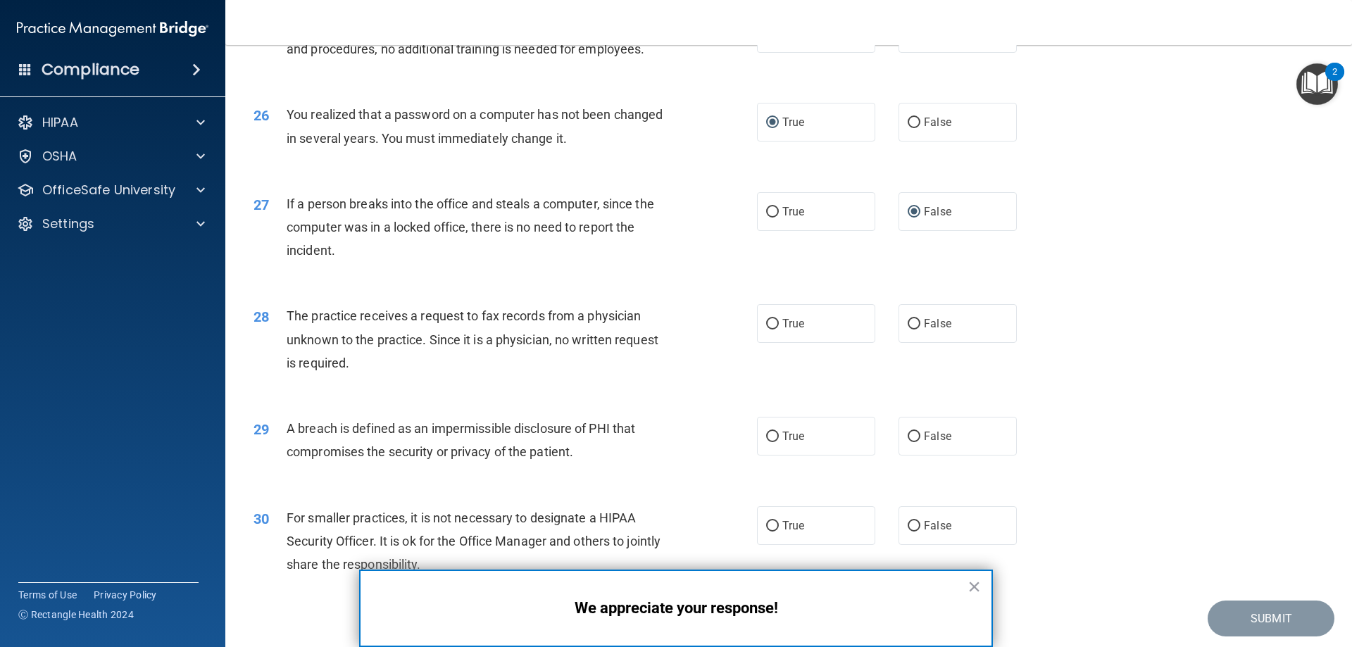
scroll to position [2685, 0]
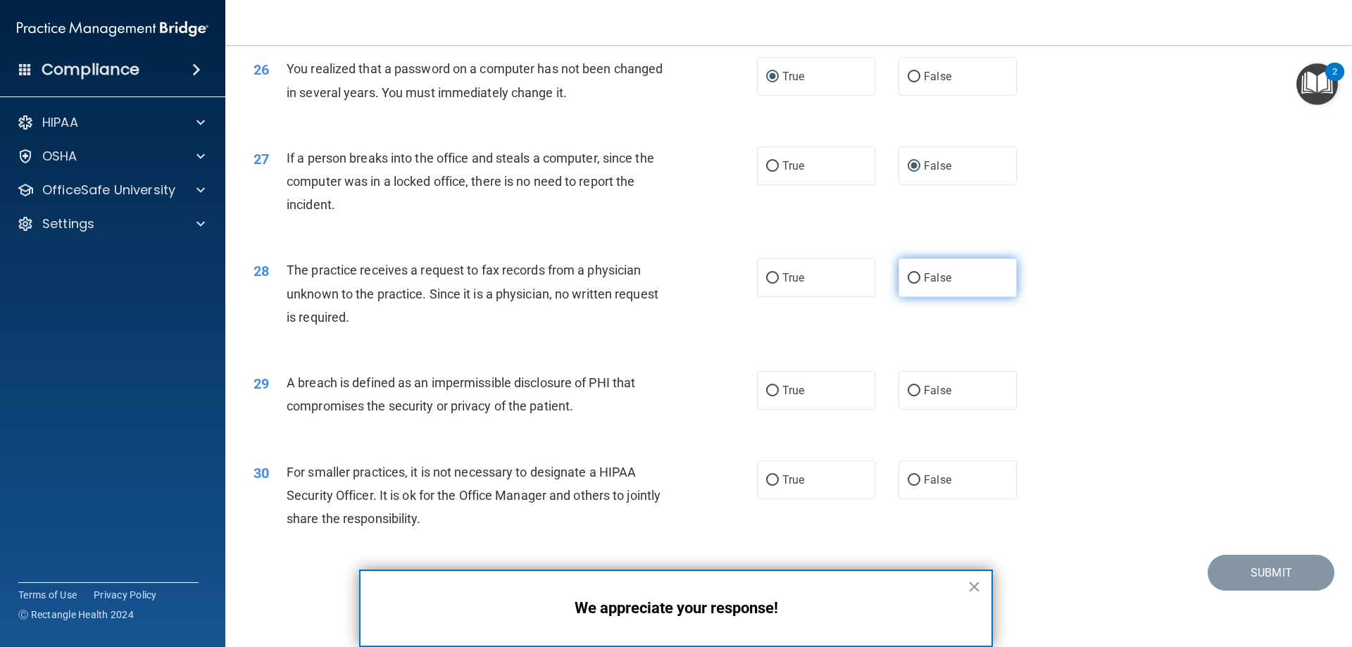
click at [909, 273] on input "False" at bounding box center [913, 278] width 13 height 11
radio input "true"
click at [766, 390] on input "True" at bounding box center [772, 391] width 13 height 11
radio input "true"
click at [909, 476] on input "False" at bounding box center [913, 480] width 13 height 11
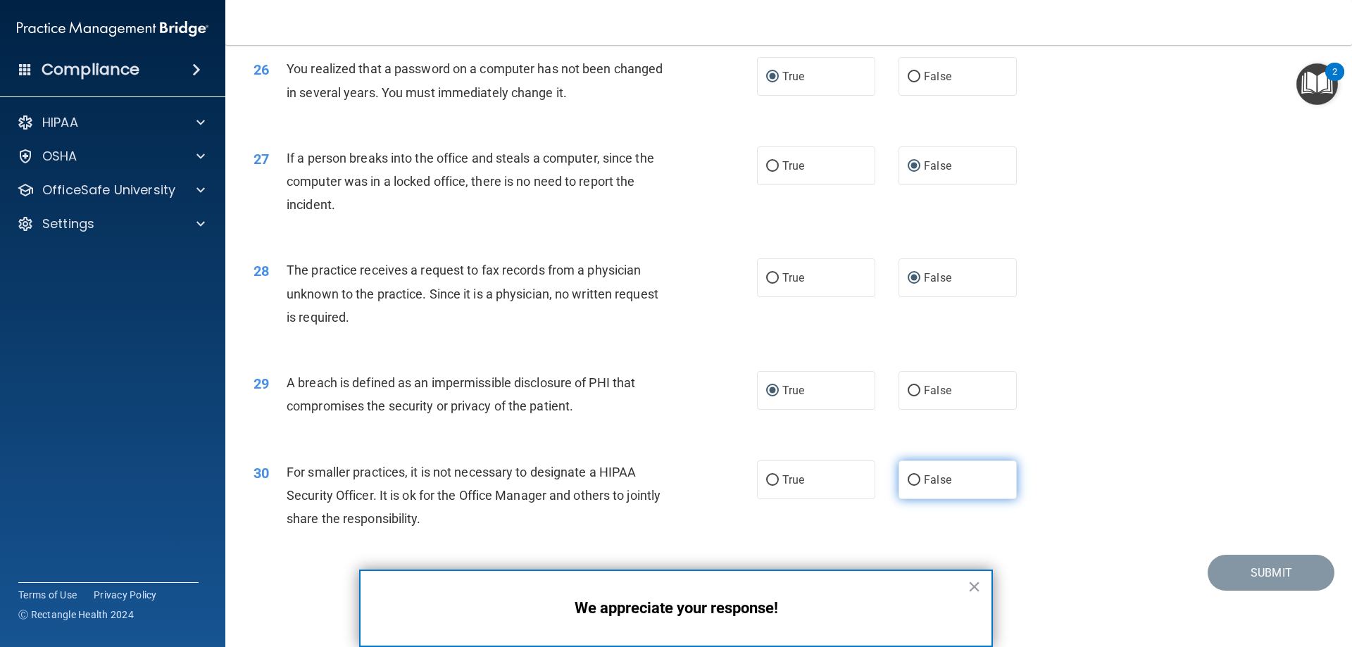
radio input "true"
click at [775, 607] on p "We appreciate your response!" at bounding box center [676, 608] width 574 height 18
click at [1311, 82] on img "Open Resource Center, 2 new notifications" at bounding box center [1317, 84] width 42 height 42
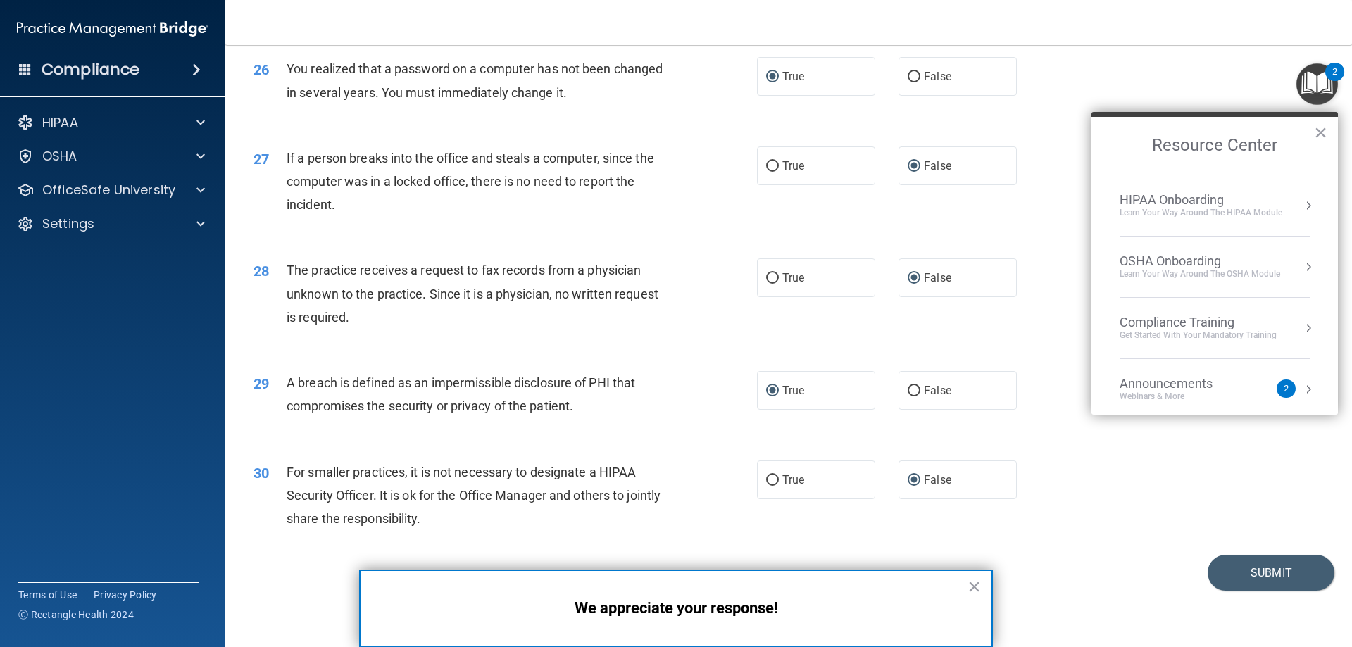
click at [1126, 84] on div "26 You realized that a password on a computer has not been changed in several y…" at bounding box center [788, 83] width 1091 height 89
drag, startPoint x: 1180, startPoint y: 468, endPoint x: 1190, endPoint y: 457, distance: 15.4
click at [1181, 467] on div "30 For smaller practices, it is not necessary to designate a HIPAA Security Off…" at bounding box center [788, 499] width 1091 height 113
click at [1319, 130] on button "×" at bounding box center [1320, 132] width 13 height 23
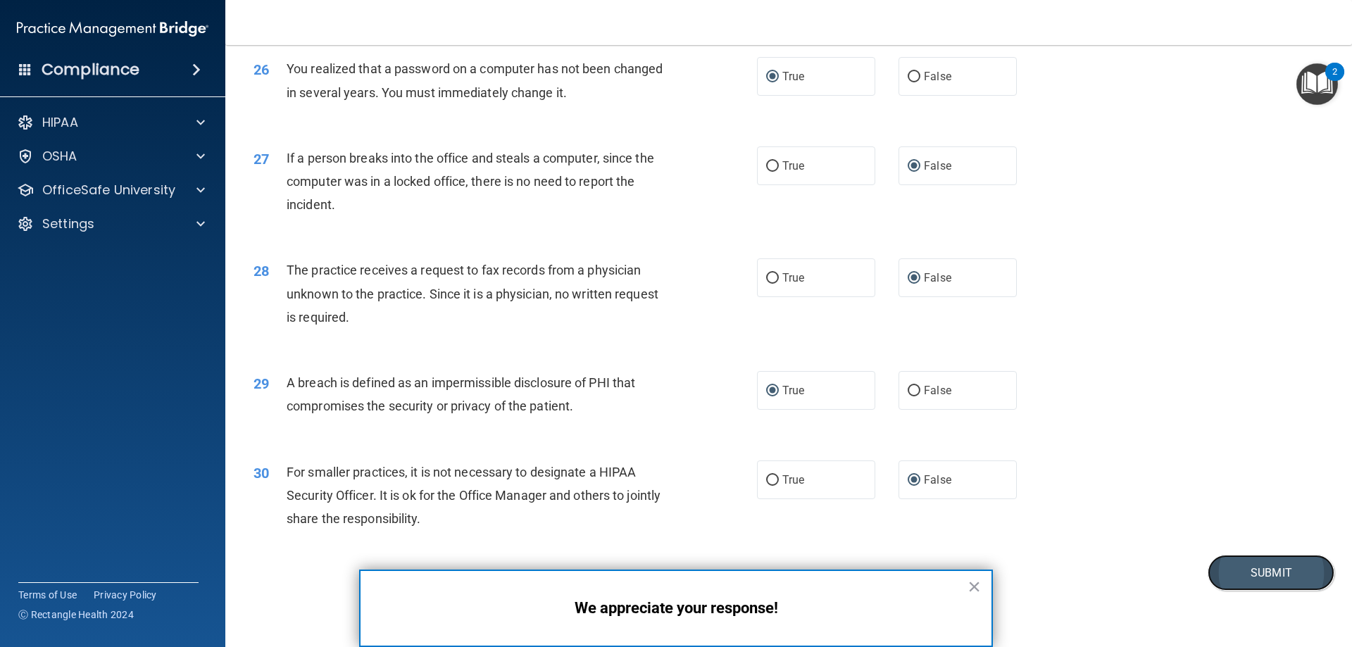
click at [1247, 571] on button "Submit" at bounding box center [1270, 573] width 127 height 36
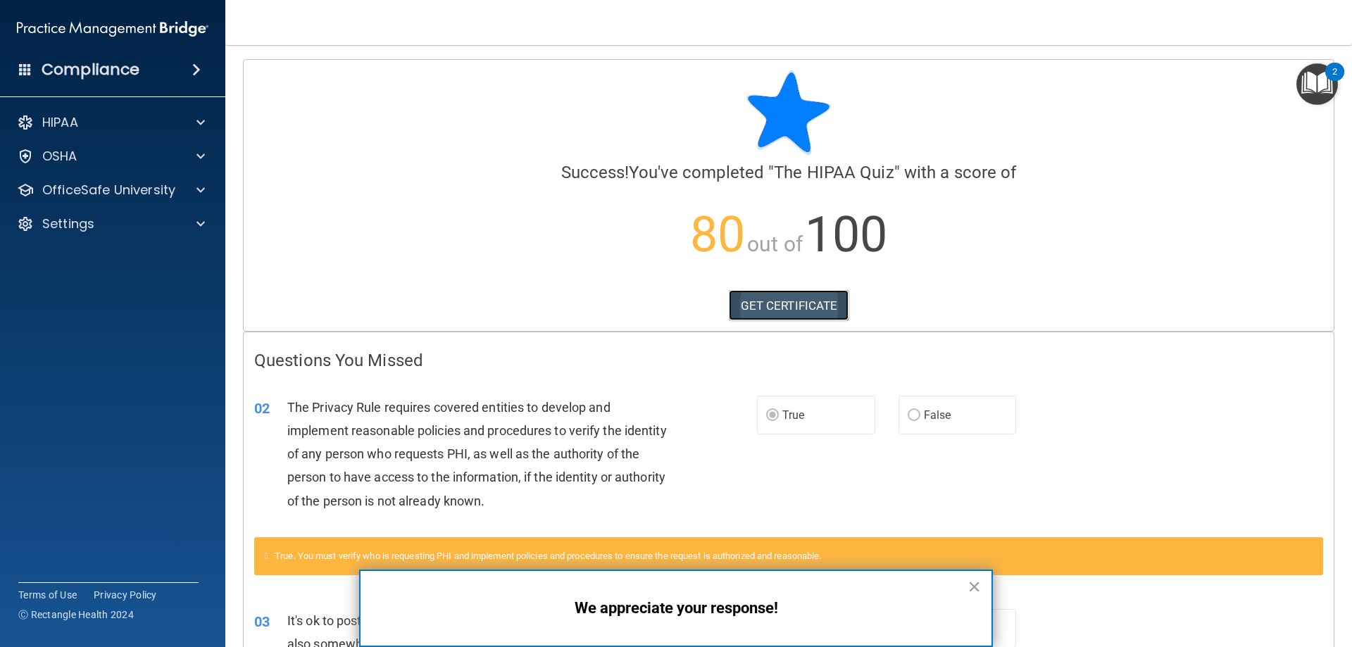
click at [780, 302] on link "GET CERTIFICATE" at bounding box center [789, 305] width 120 height 31
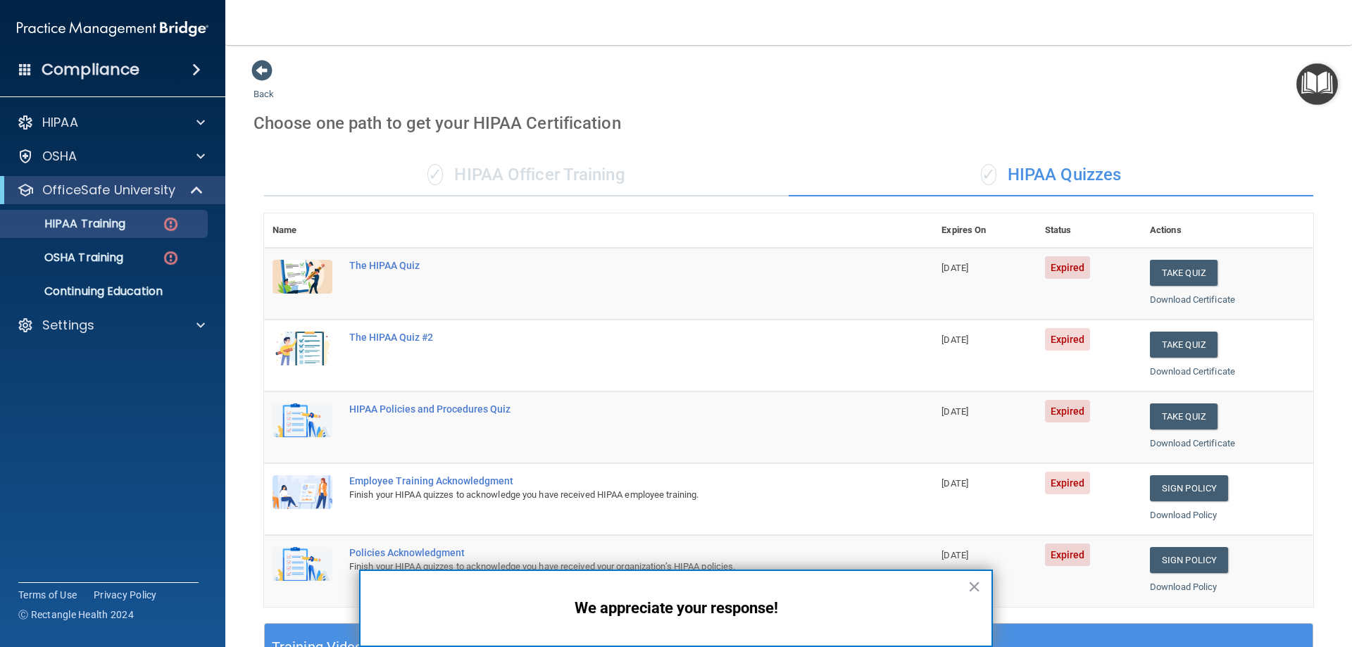
scroll to position [282, 0]
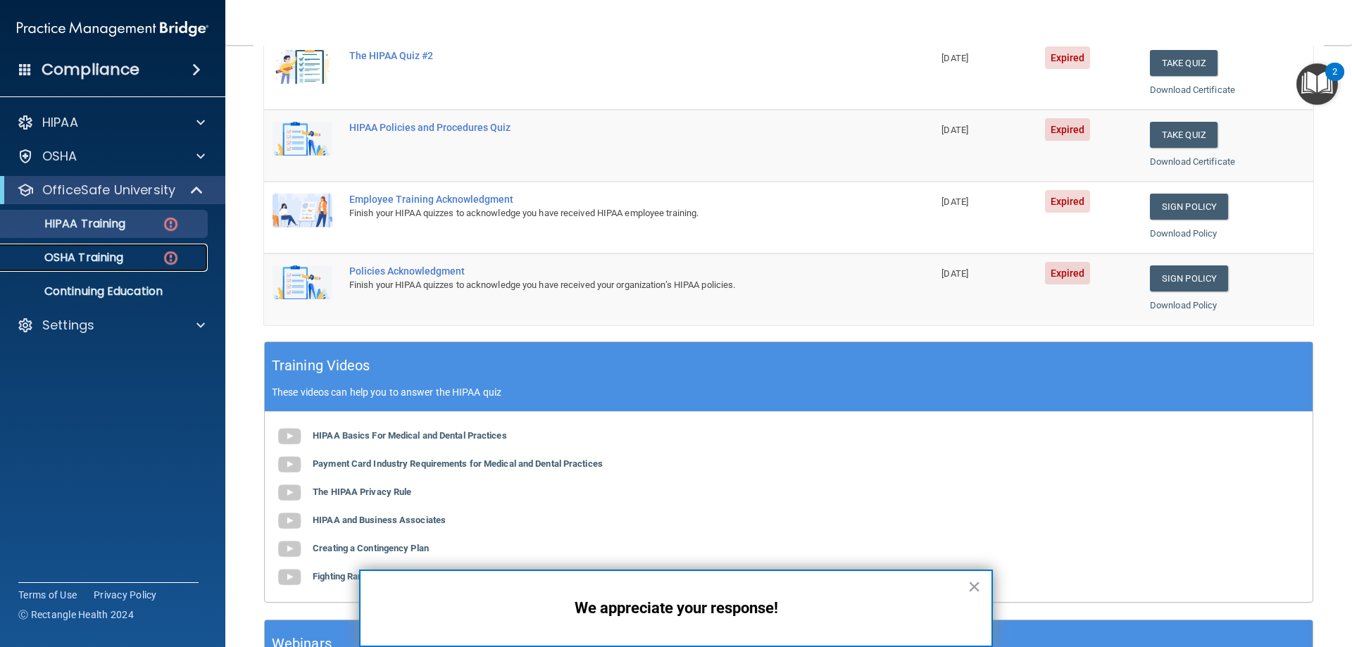
click at [89, 252] on p "OSHA Training" at bounding box center [66, 258] width 114 height 14
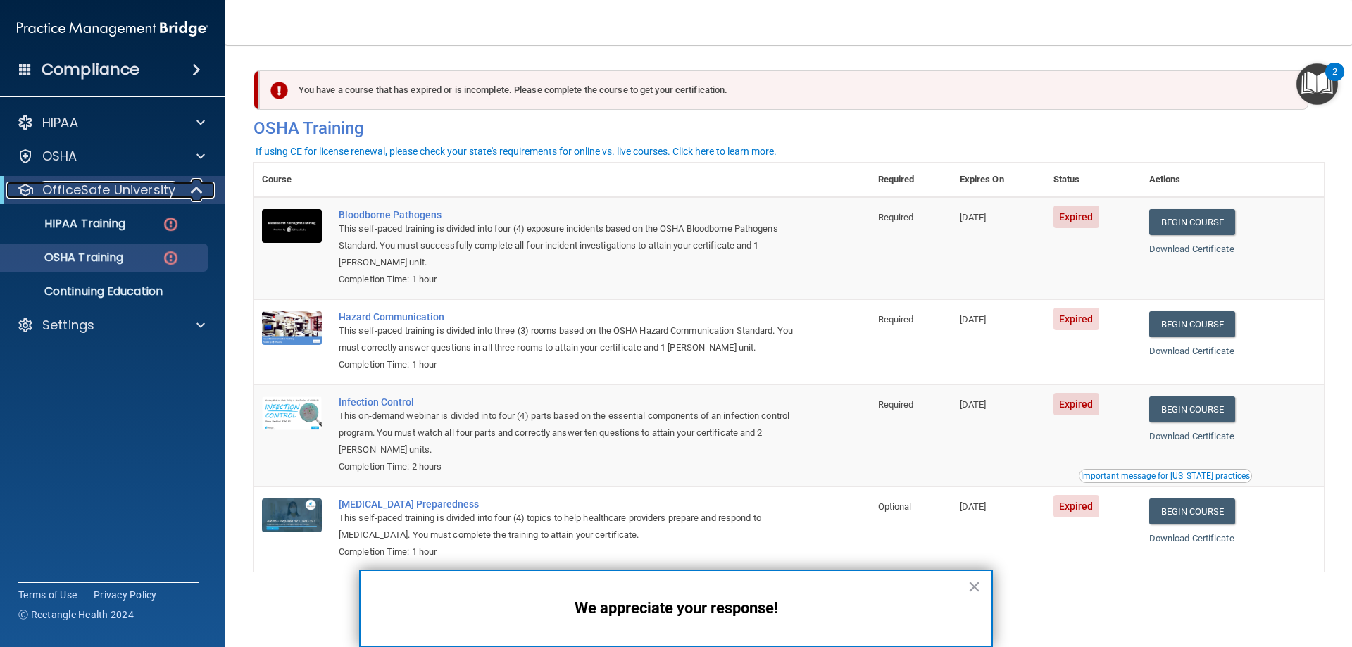
click at [115, 185] on p "OfficeSafe University" at bounding box center [108, 190] width 133 height 17
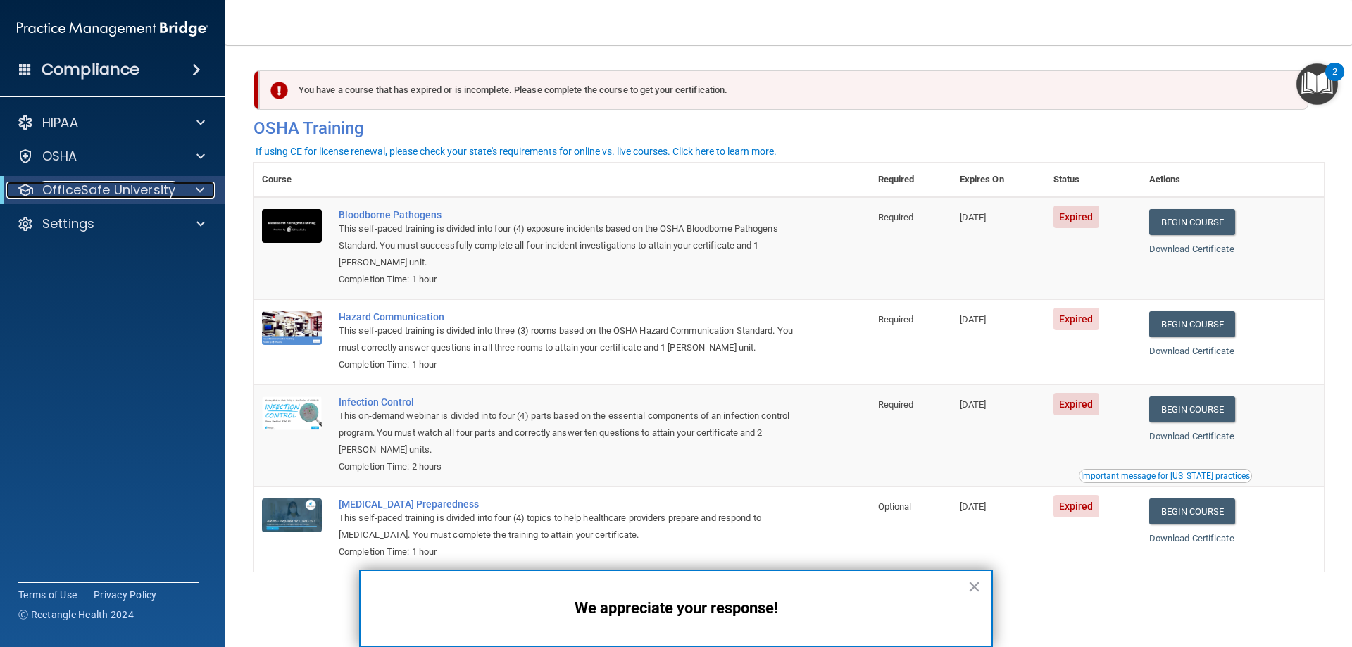
click at [118, 185] on p "OfficeSafe University" at bounding box center [108, 190] width 133 height 17
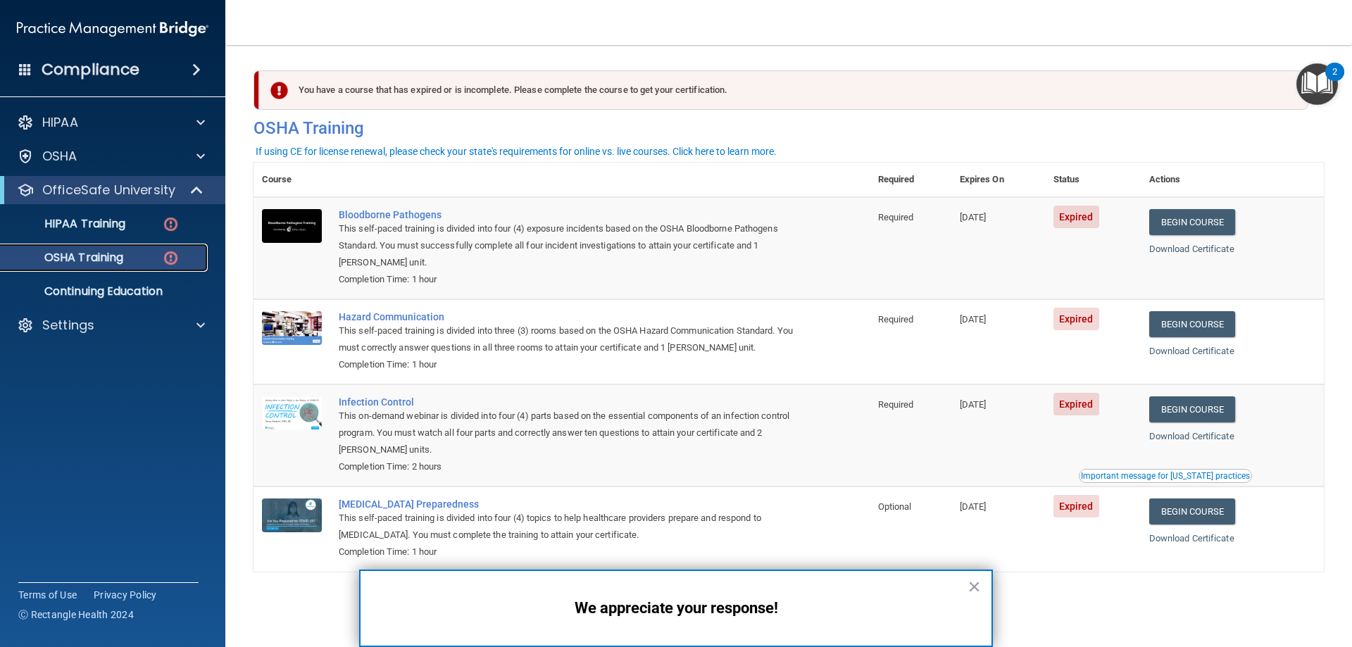
click at [108, 258] on p "OSHA Training" at bounding box center [66, 258] width 114 height 14
click at [1182, 217] on link "Begin Course" at bounding box center [1192, 222] width 86 height 26
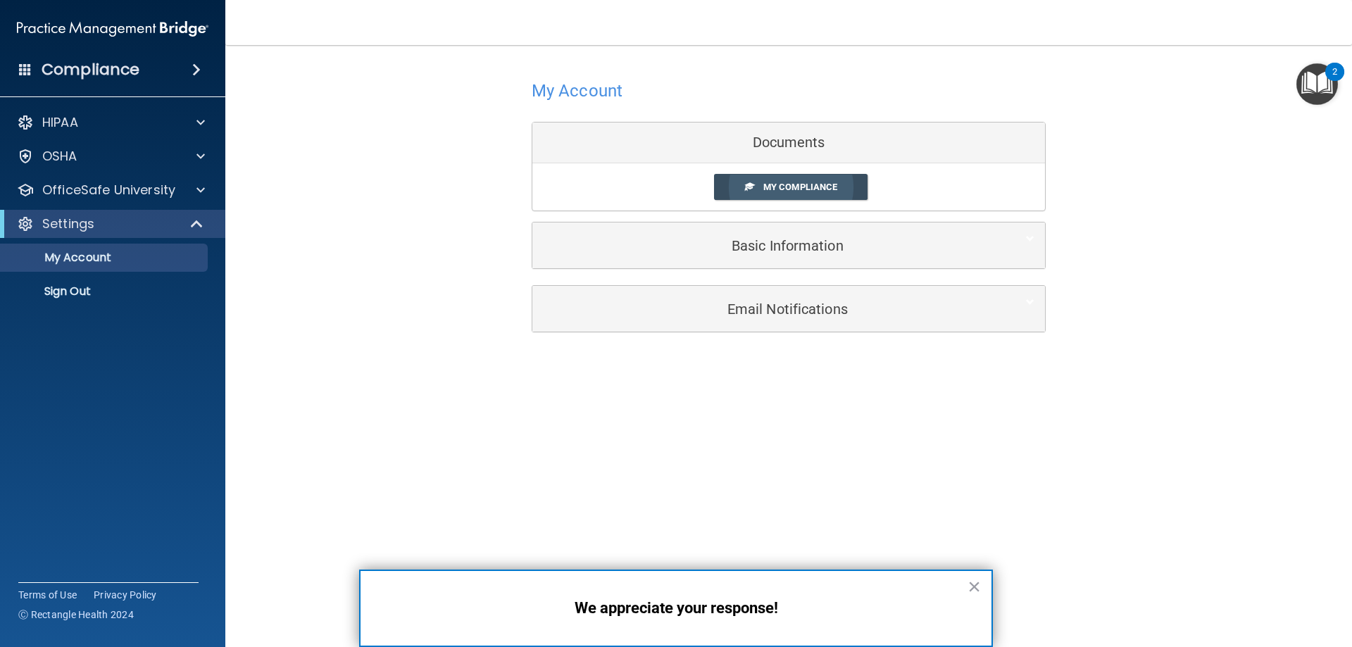
click at [784, 184] on span "My Compliance" at bounding box center [800, 187] width 74 height 11
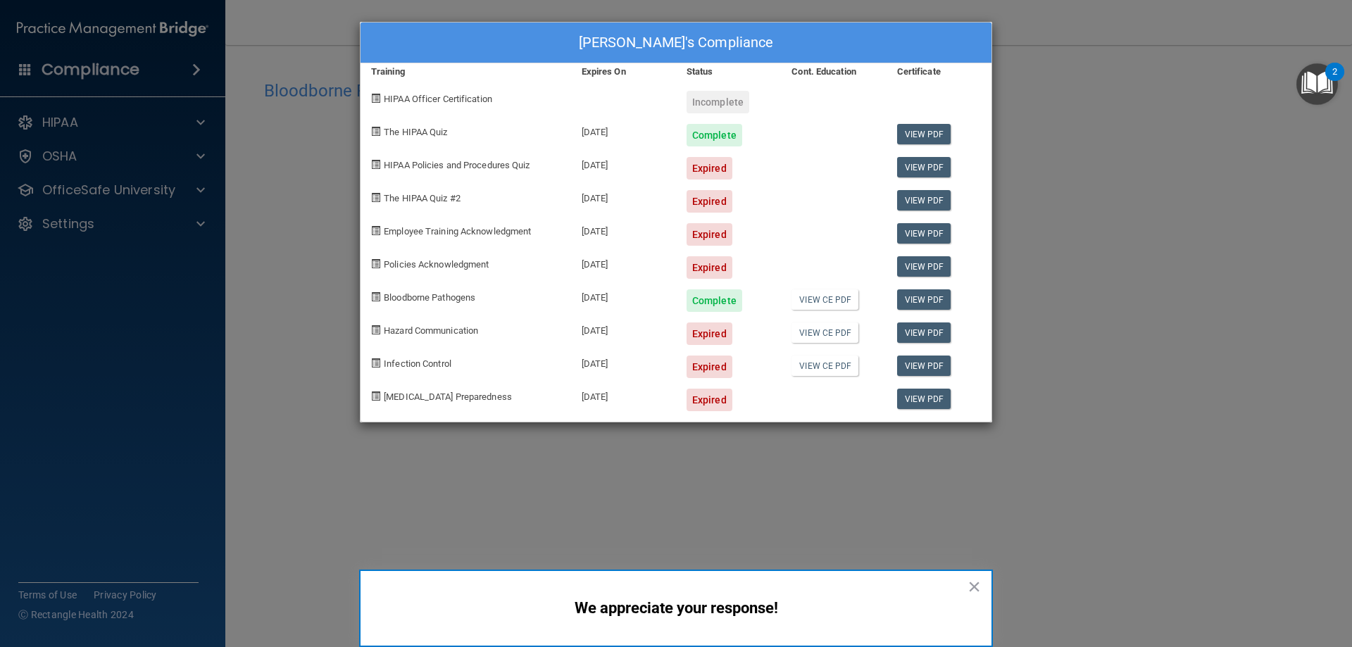
click at [143, 186] on div "Cheryl Dipper's Compliance Training Expires On Status Cont. Education Certifica…" at bounding box center [676, 323] width 1352 height 647
